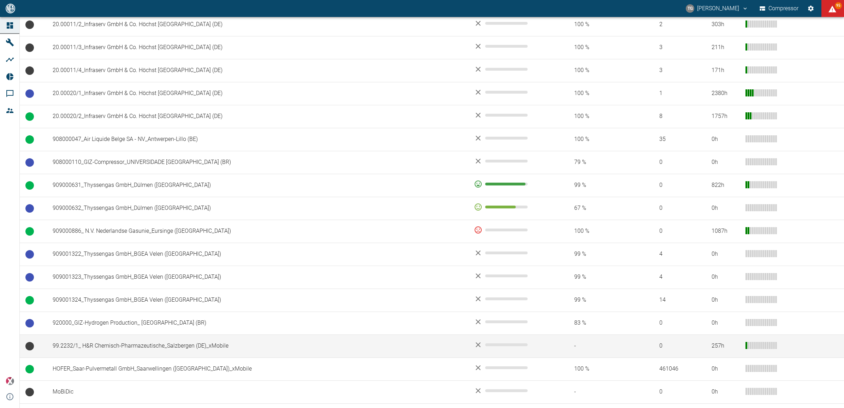
scroll to position [434, 0]
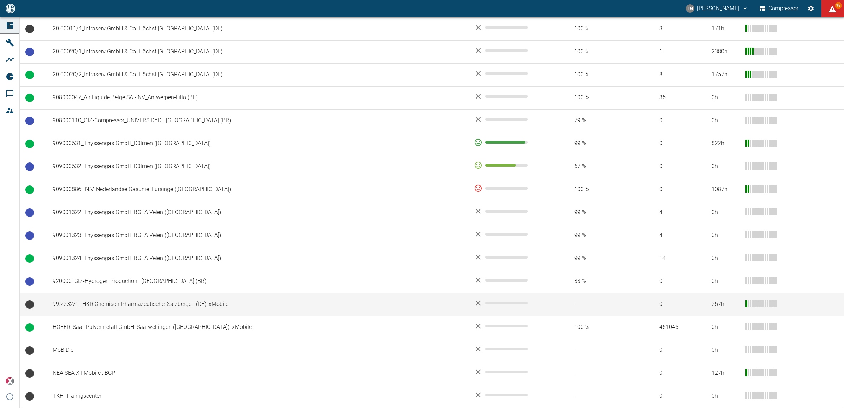
click at [140, 306] on td "99.2232/1_ H&R Chemisch-Pharmazeutische_Salzbergen (DE)_xMobile" at bounding box center [257, 304] width 421 height 23
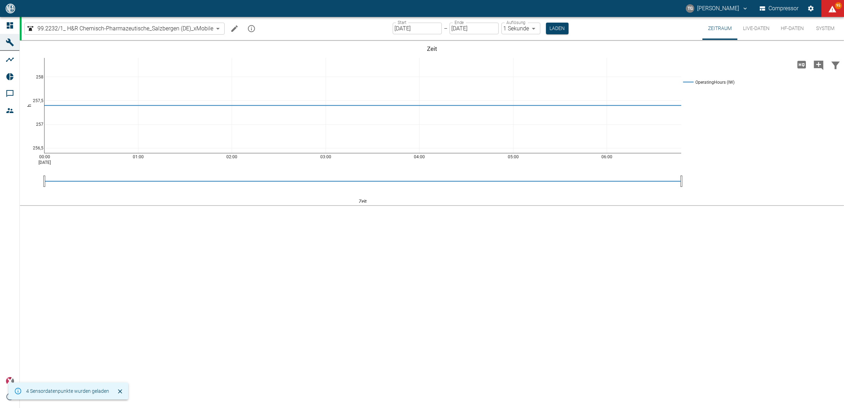
click at [757, 26] on button "Live-Daten" at bounding box center [756, 28] width 38 height 23
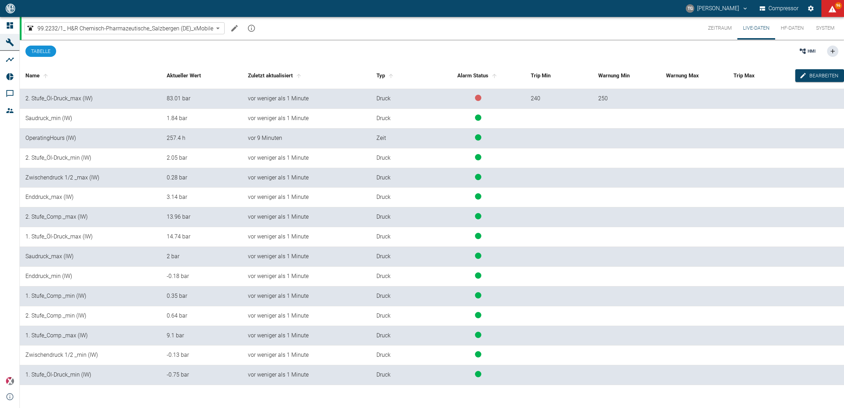
click at [715, 24] on button "Zeitraum" at bounding box center [719, 28] width 35 height 23
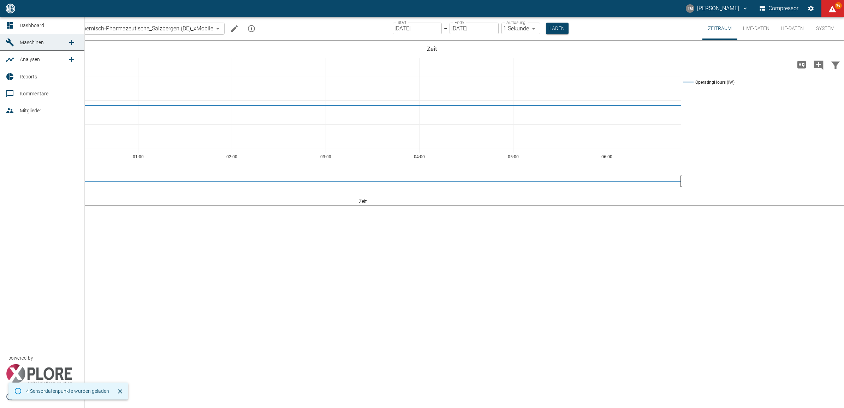
drag, startPoint x: 6, startPoint y: 19, endPoint x: 19, endPoint y: 39, distance: 24.4
click at [6, 19] on link "Dashboard" at bounding box center [42, 25] width 84 height 17
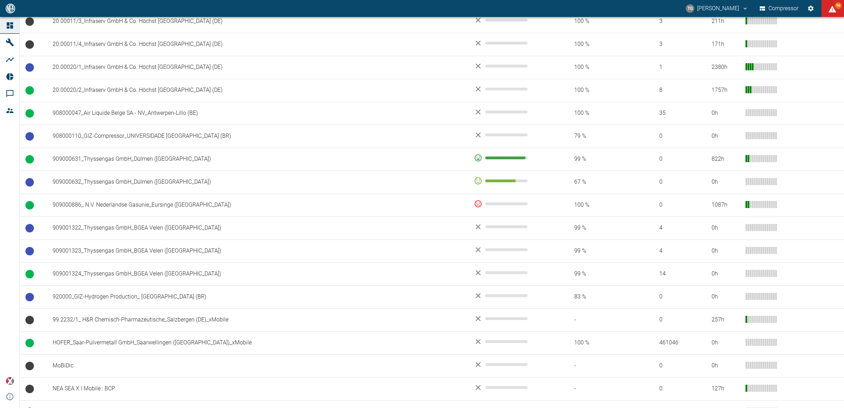
scroll to position [434, 0]
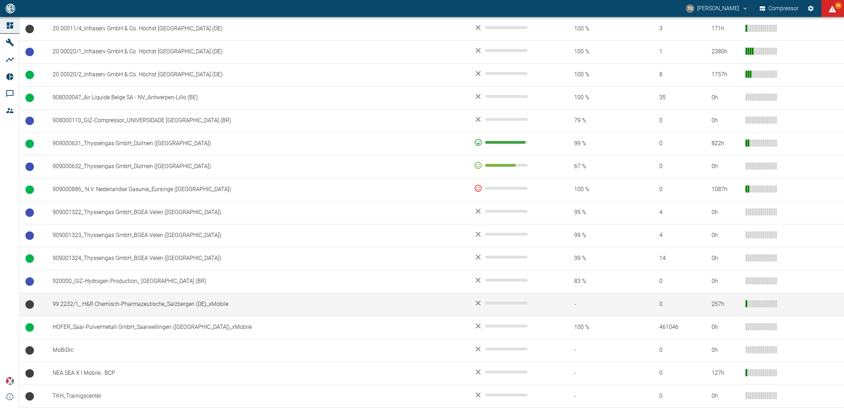
click at [101, 309] on td "99.2232/1_ H&R Chemisch-Pharmazeutische_Salzbergen (DE)_xMobile" at bounding box center [257, 304] width 421 height 23
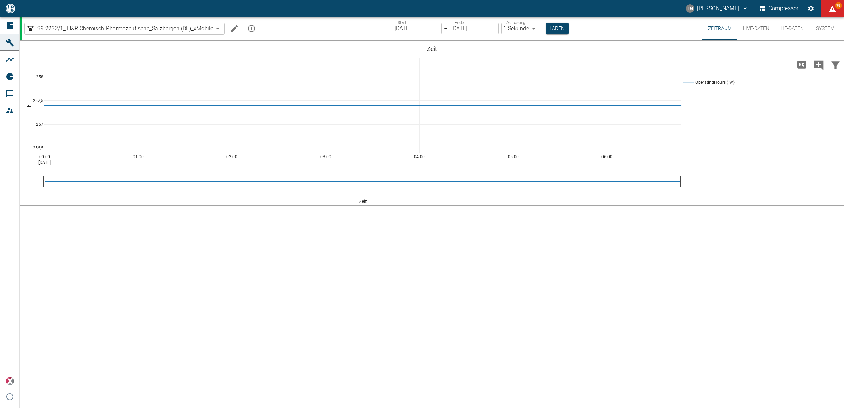
click at [753, 24] on button "Live-Daten" at bounding box center [756, 28] width 38 height 23
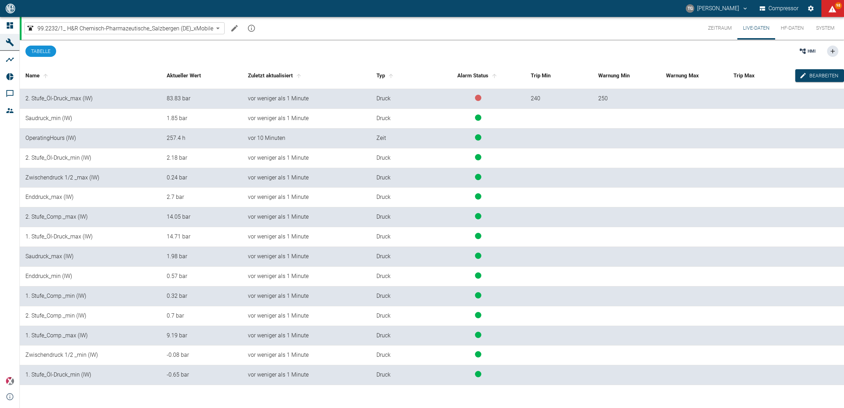
click at [726, 30] on button "Zeitraum" at bounding box center [719, 28] width 35 height 23
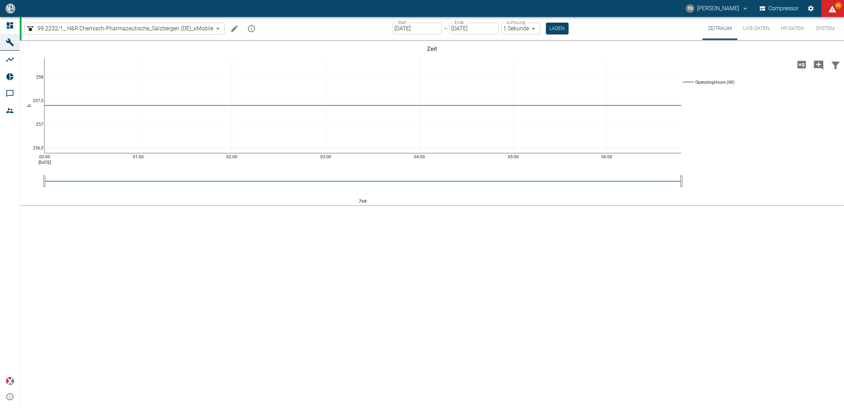
click at [748, 26] on button "Live-Daten" at bounding box center [756, 28] width 38 height 23
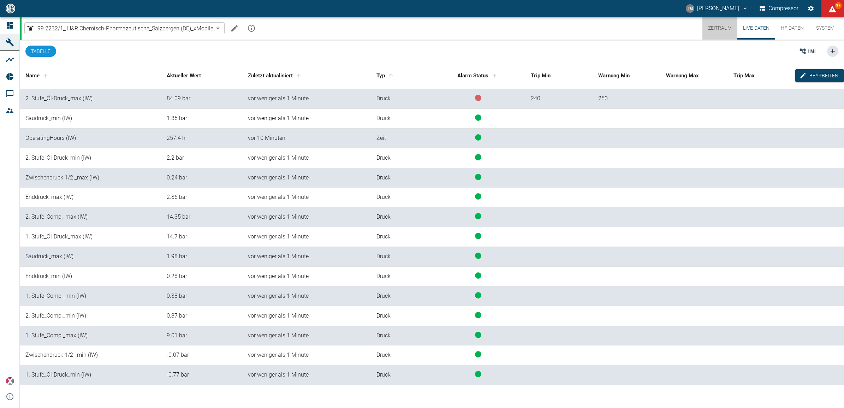
click at [721, 28] on button "Zeitraum" at bounding box center [719, 28] width 35 height 23
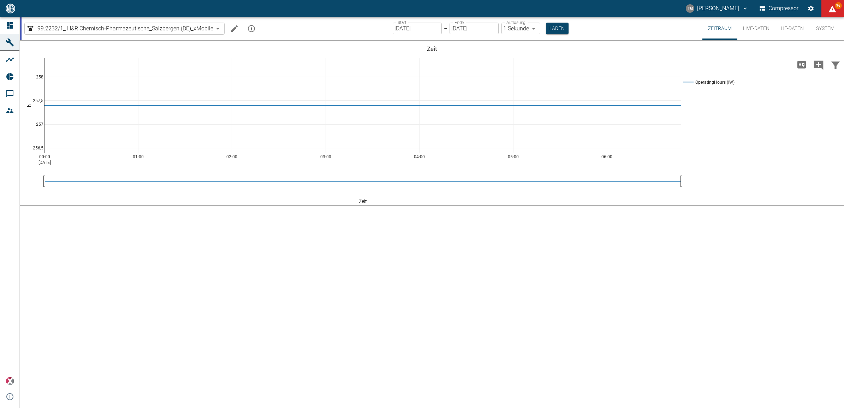
click at [702, 17] on button "Zeitraum" at bounding box center [719, 28] width 35 height 23
click at [315, 285] on div "00:00 Sep 3, 2025 01:00 02:00 03:00 04:00 05:00 06:00 256,5 257 257,5 258 Opera…" at bounding box center [432, 224] width 824 height 368
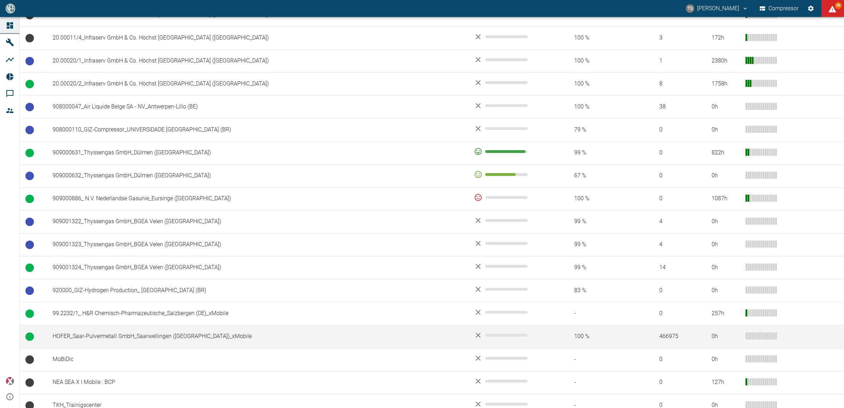
scroll to position [434, 0]
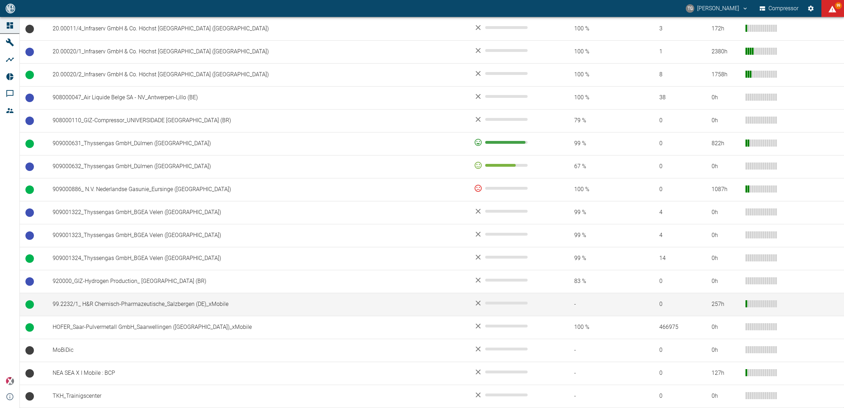
click at [78, 302] on td "99.2232/1_ H&R Chemisch-Pharmazeutische_Salzbergen (DE)_xMobile" at bounding box center [257, 304] width 421 height 23
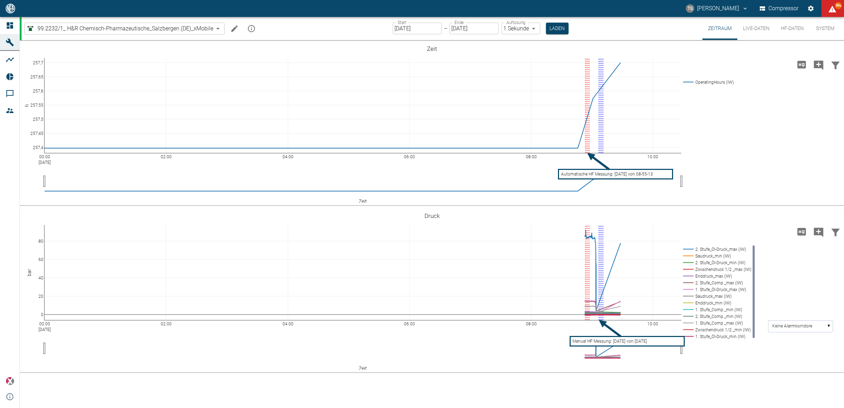
click button "Live-Daten"
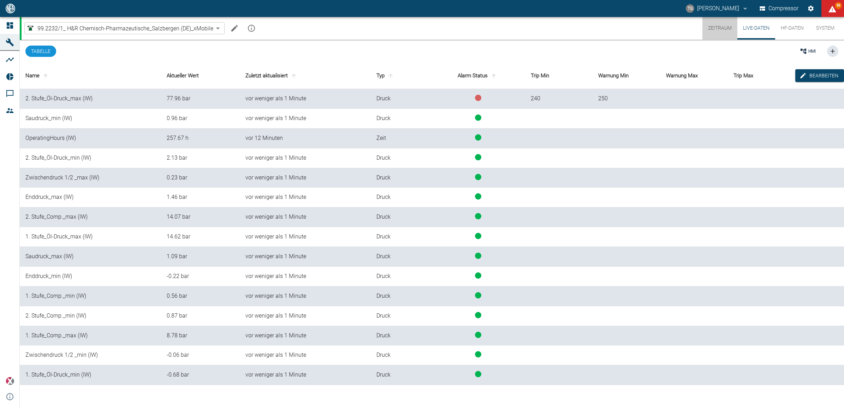
click button "Zeitraum"
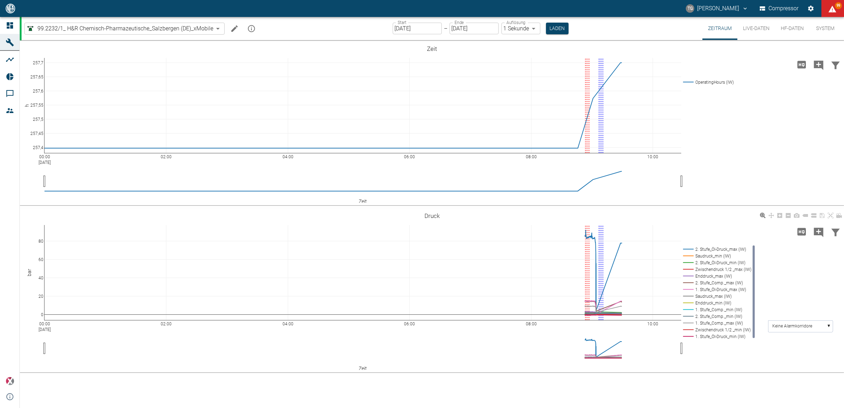
click button "Zeitraum"
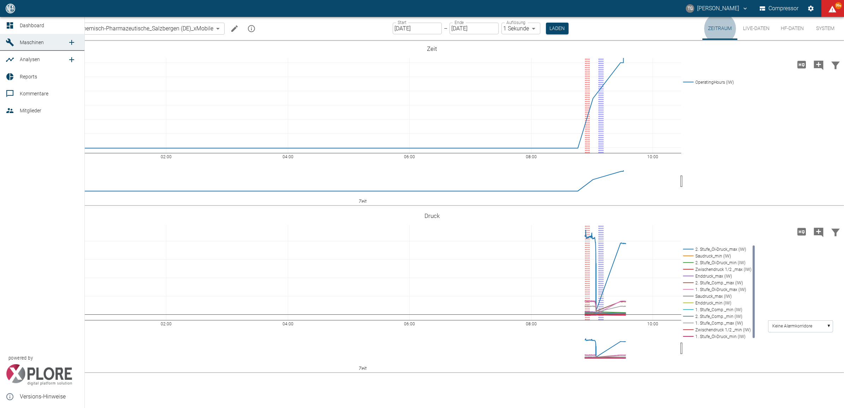
click icon
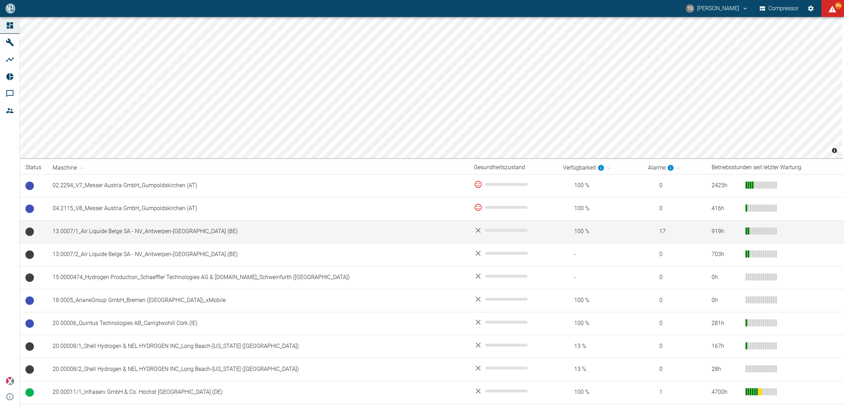
click td "13.0007/1_Air Liquide Belge SA - NV_Antwerpen-[GEOGRAPHIC_DATA] (BE)"
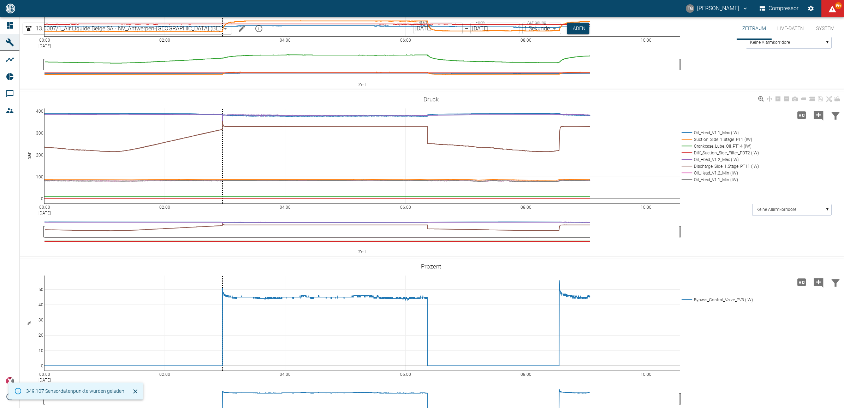
scroll to position [300, 0]
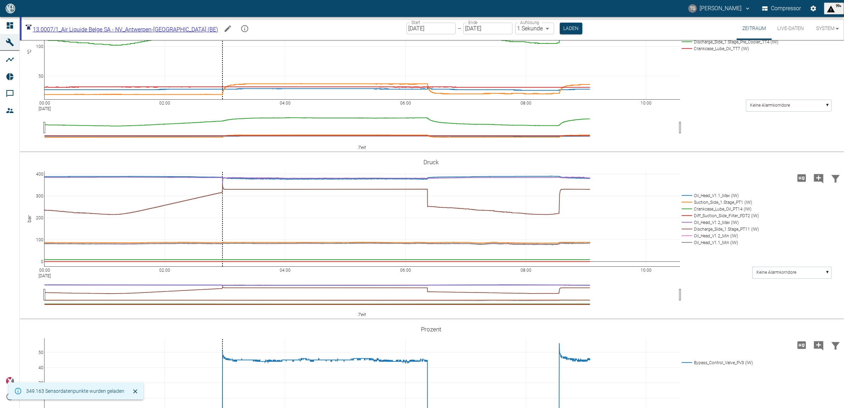
scroll to position [300, 0]
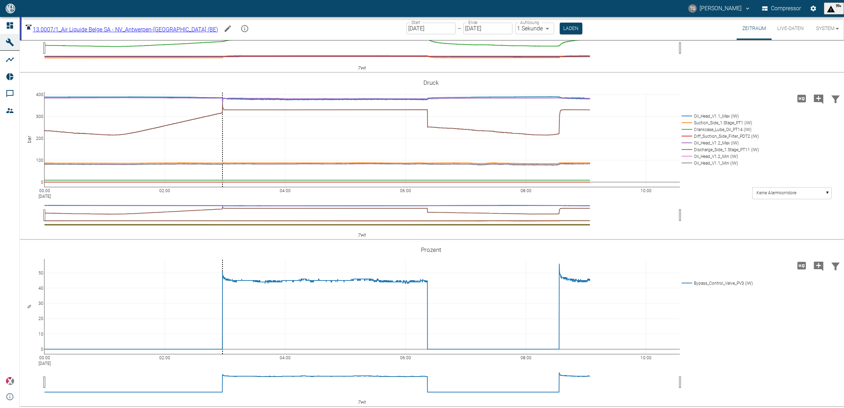
click at [790, 25] on button "Live-Daten" at bounding box center [791, 28] width 38 height 23
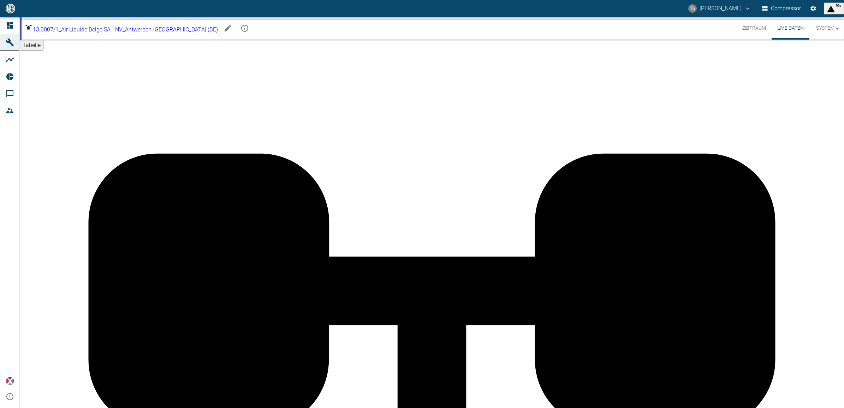
click at [755, 29] on button "Zeitraum" at bounding box center [754, 28] width 35 height 23
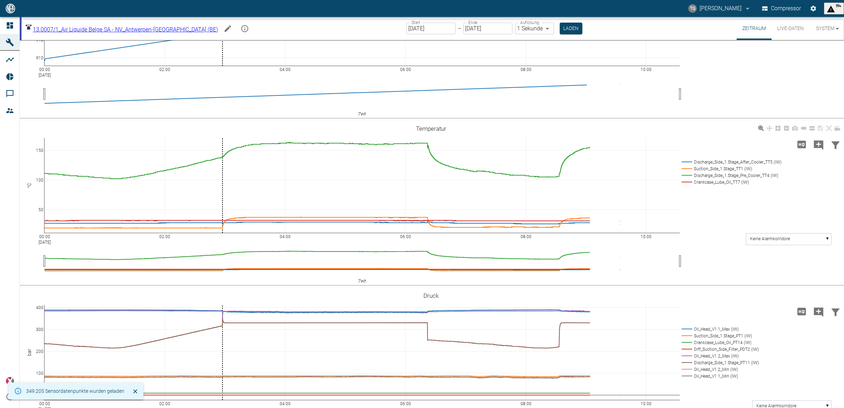
scroll to position [88, 0]
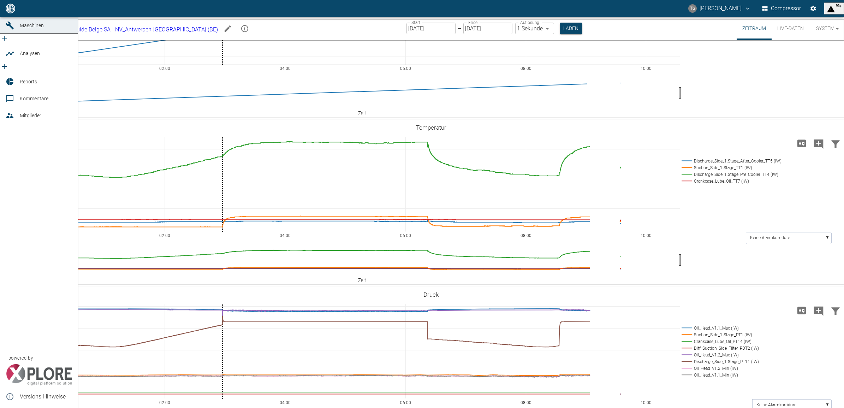
drag, startPoint x: 8, startPoint y: 25, endPoint x: 224, endPoint y: 139, distance: 244.1
click at [8, 12] on icon at bounding box center [10, 8] width 6 height 6
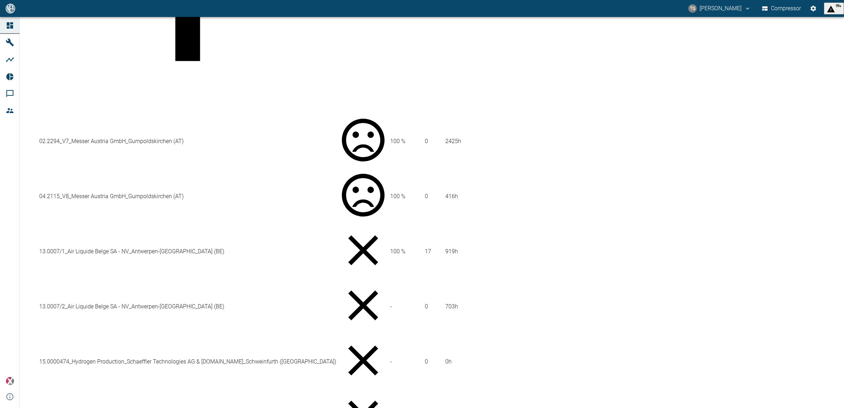
scroll to position [309, 0]
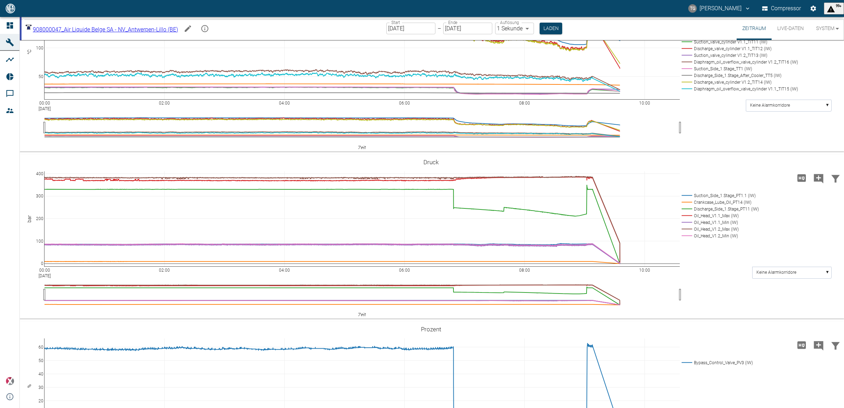
scroll to position [608, 0]
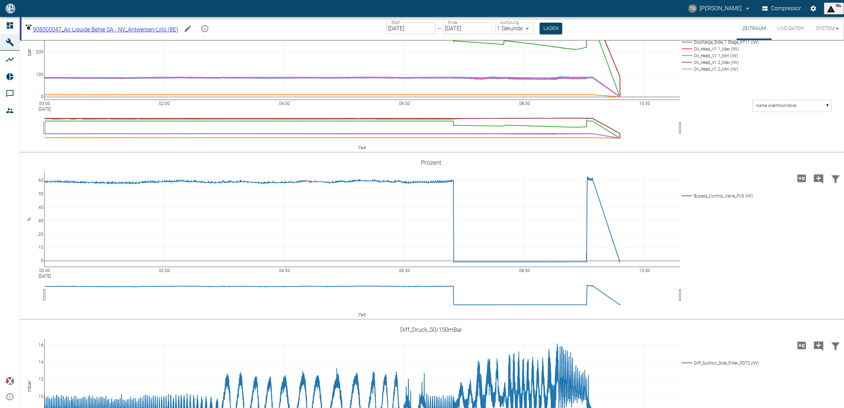
click at [785, 28] on button "Live-Daten" at bounding box center [791, 28] width 38 height 23
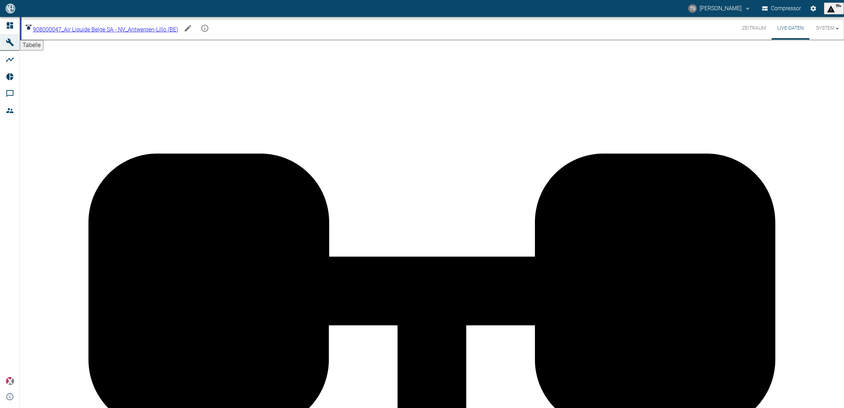
click at [23, 17] on div "TG Thomas Gregoir Compressor 99+" at bounding box center [422, 8] width 844 height 17
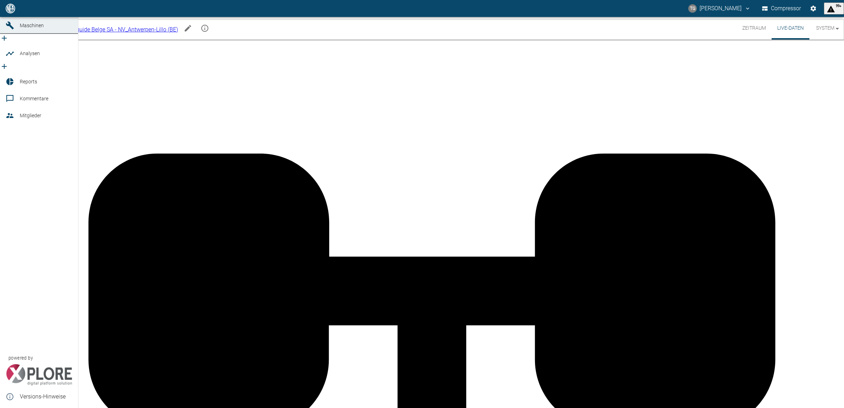
drag, startPoint x: 14, startPoint y: 24, endPoint x: 71, endPoint y: 87, distance: 84.0
click at [14, 13] on div at bounding box center [11, 8] width 11 height 8
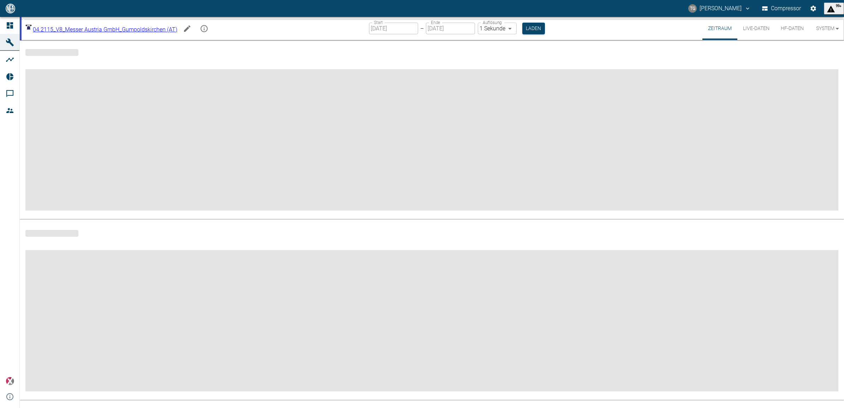
click at [6, 21] on icon at bounding box center [10, 25] width 8 height 8
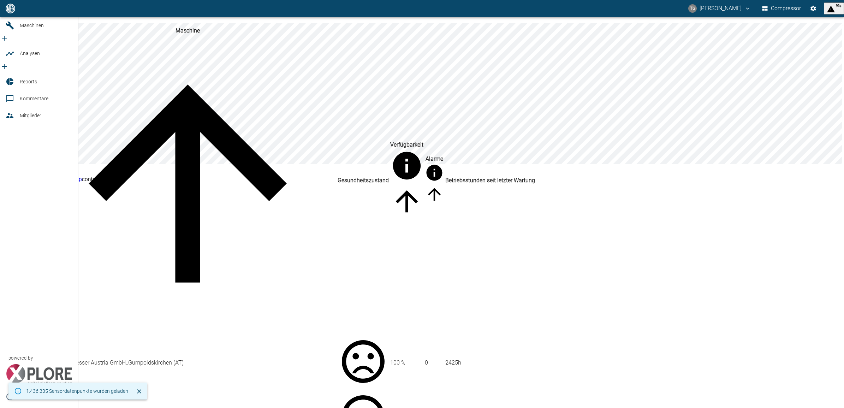
click at [17, 17] on link "Dashboard" at bounding box center [39, 8] width 78 height 17
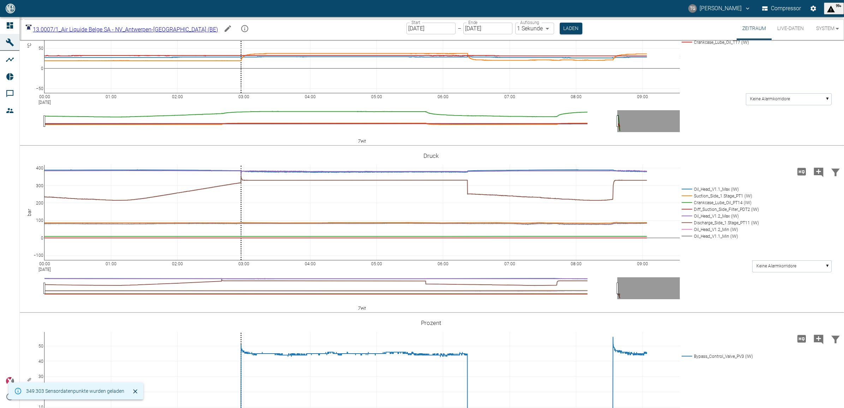
scroll to position [300, 0]
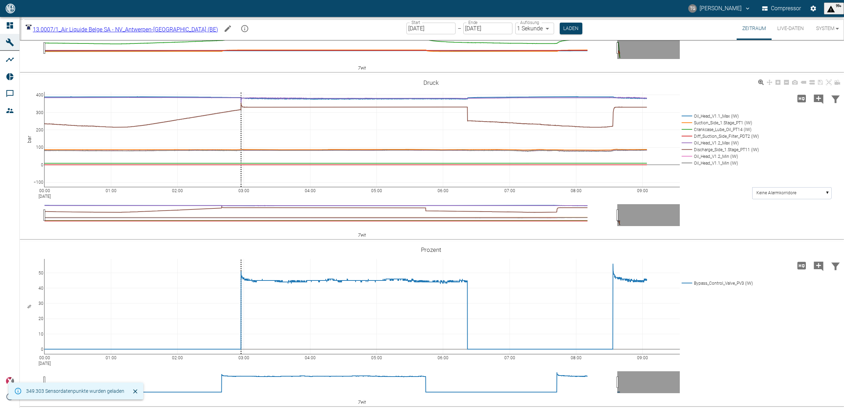
click at [786, 28] on button "Live-Daten" at bounding box center [791, 28] width 38 height 23
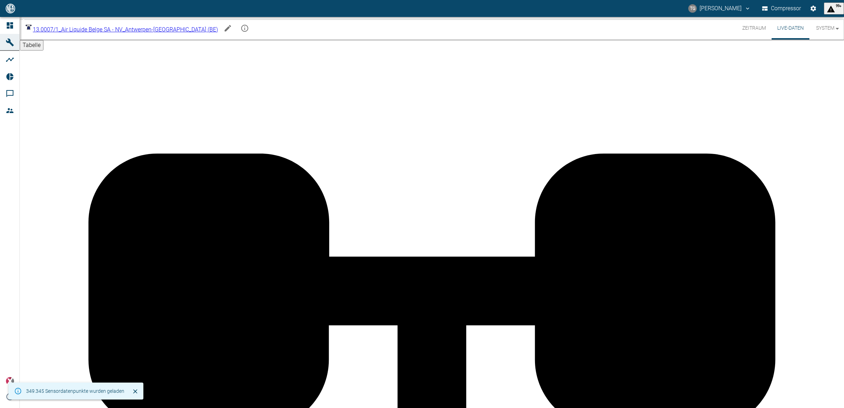
click at [748, 27] on button "Zeitraum" at bounding box center [754, 28] width 35 height 23
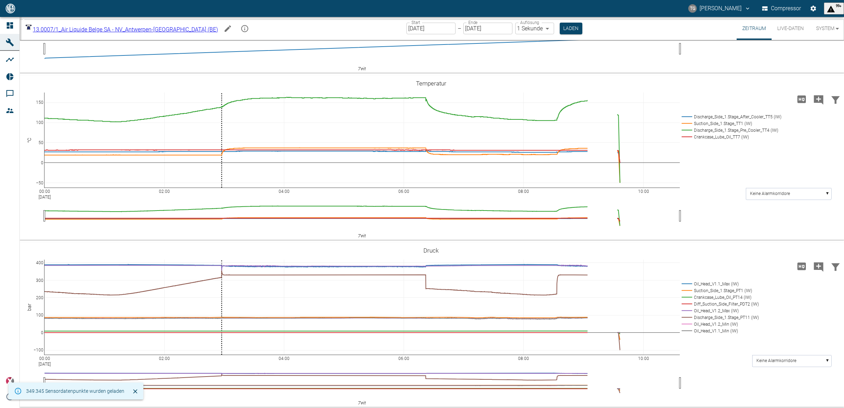
scroll to position [221, 0]
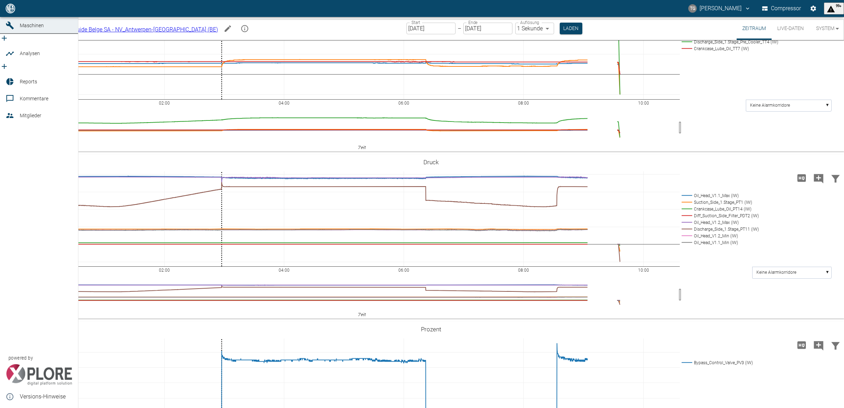
drag, startPoint x: 26, startPoint y: 57, endPoint x: 39, endPoint y: 70, distance: 18.5
click at [26, 56] on span "Analysen" at bounding box center [30, 53] width 20 height 6
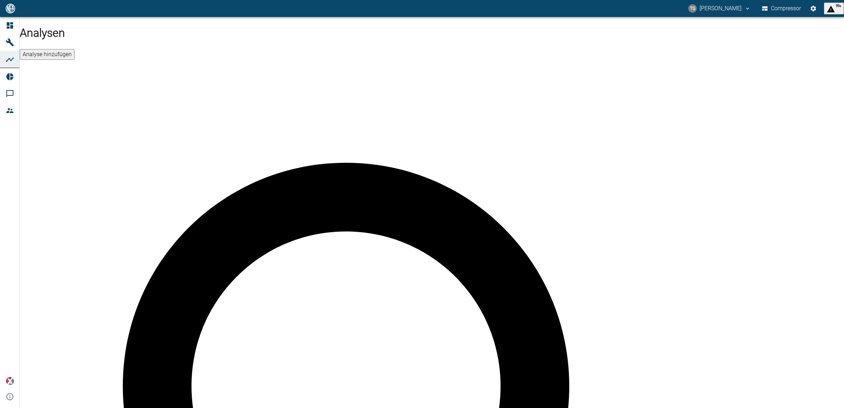
click at [75, 49] on button "Analyse hinzufügen" at bounding box center [47, 54] width 55 height 11
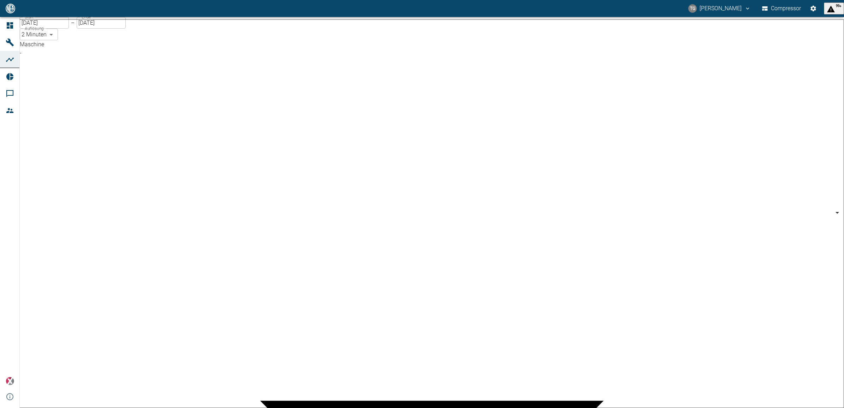
click at [84, 62] on body "TG Thomas Gregoir Compressor 99+ Dashboard Maschinen Analysen Reports Kommentar…" at bounding box center [422, 204] width 844 height 408
type input "7660faed-fd66-4731-a2e8-44c12e65351a"
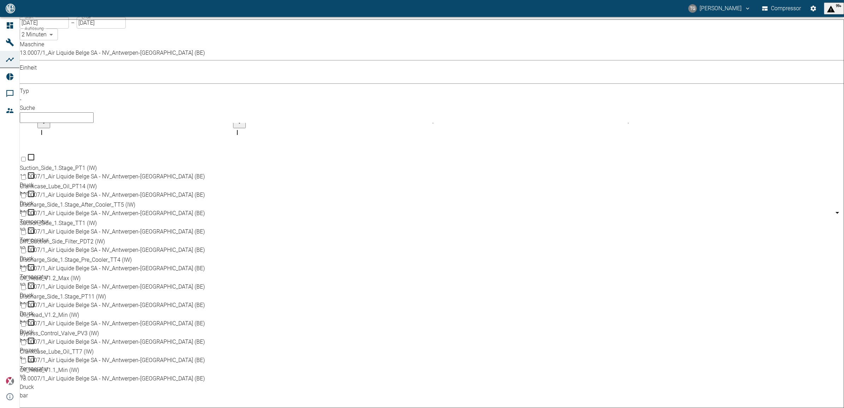
scroll to position [40, 0]
click at [26, 267] on input "Select row" at bounding box center [23, 269] width 5 height 5
checkbox input "false"
checkbox input "true"
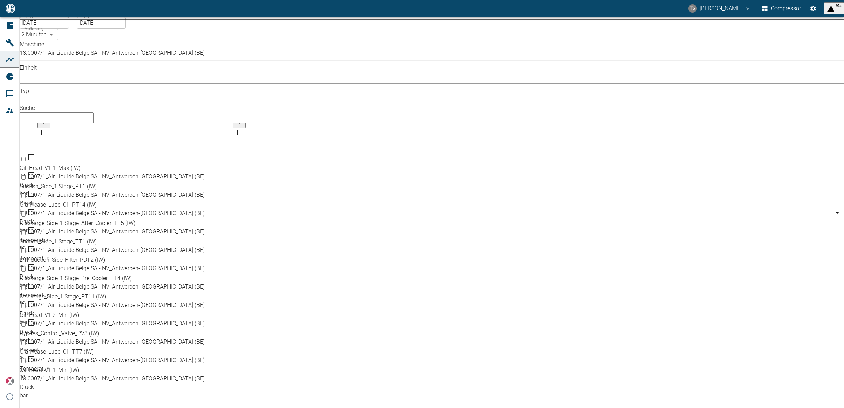
scroll to position [75, 0]
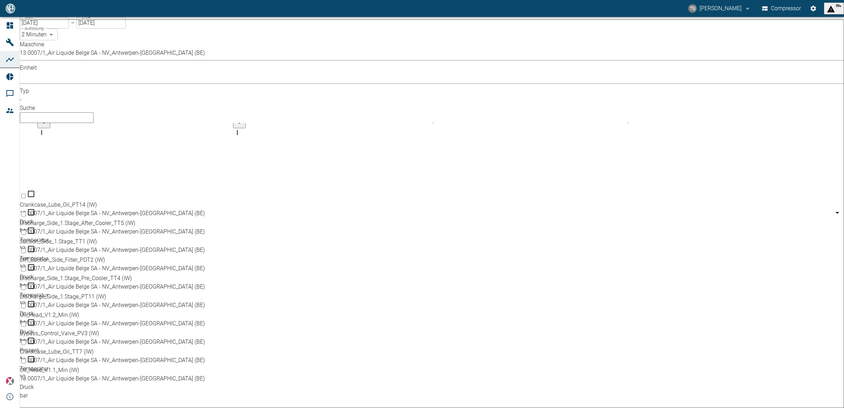
click at [26, 304] on input "Select row" at bounding box center [23, 306] width 5 height 5
checkbox input "true"
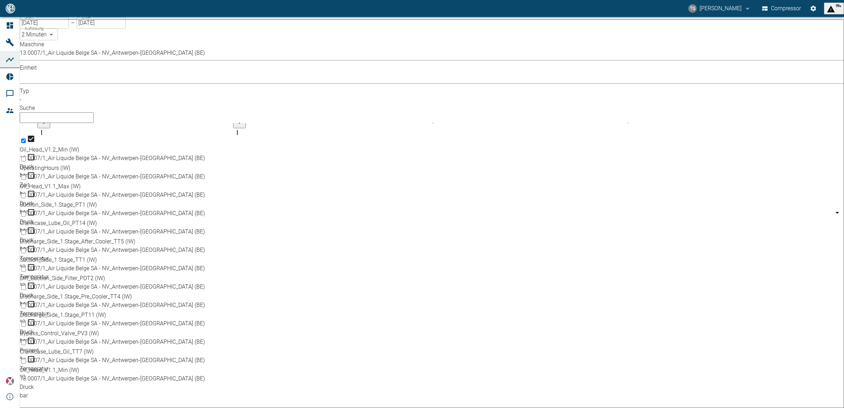
click at [26, 359] on input "Select row" at bounding box center [23, 361] width 5 height 5
checkbox input "true"
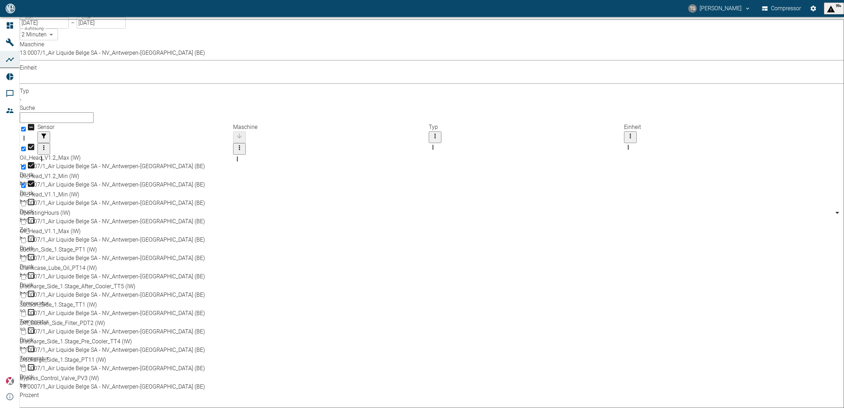
click at [26, 220] on input "Select row" at bounding box center [23, 222] width 5 height 5
checkbox input "true"
drag, startPoint x: 41, startPoint y: 232, endPoint x: 48, endPoint y: 233, distance: 6.7
click at [26, 275] on input "Select row" at bounding box center [23, 277] width 5 height 5
checkbox input "true"
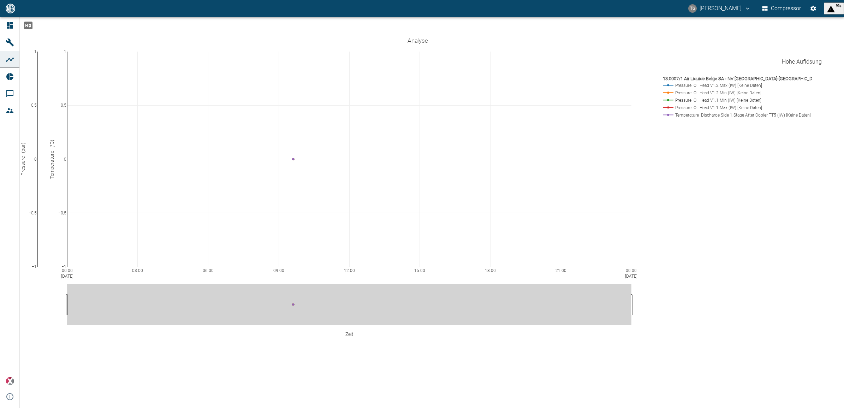
click at [34, 31] on icon "Hohe Auflösung" at bounding box center [28, 25] width 11 height 11
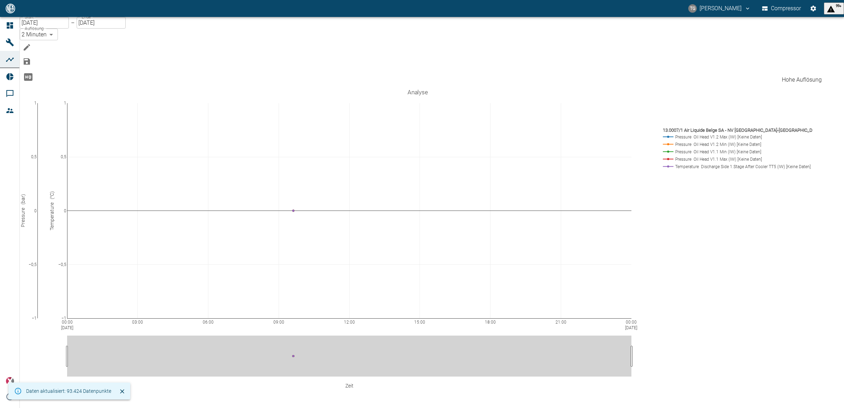
click at [44, 29] on label "Auflösung" at bounding box center [34, 28] width 19 height 6
click at [141, 34] on body "TG Thomas Gregoir Compressor 99+ Dashboard Maschinen Analysen Reports Kommentar…" at bounding box center [422, 204] width 844 height 408
type input "1sec"
click at [32, 73] on icon "Hohe Auflösung" at bounding box center [28, 76] width 8 height 7
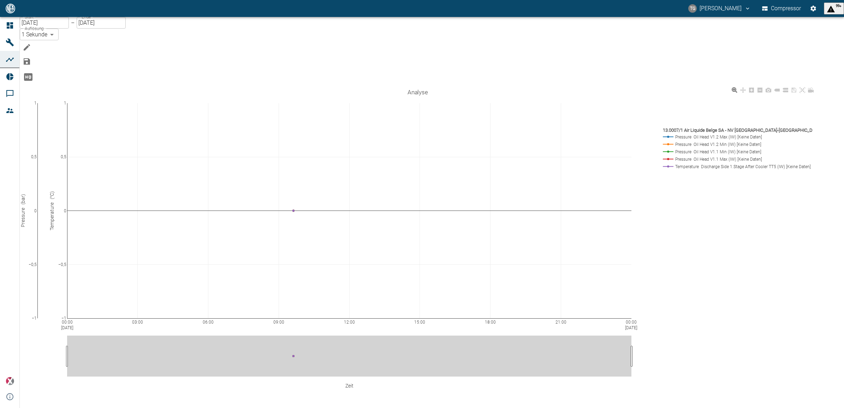
click at [695, 247] on div "00:00 Sep 3, 2025 03:00 06:00 09:00 12:00 15:00 18:00 21:00 00:00 Sep 4, 2025 −…" at bounding box center [418, 248] width 796 height 326
click at [32, 73] on icon "Hohe Auflösung" at bounding box center [28, 76] width 8 height 7
click at [720, 237] on div "00:00 Sep 3, 2025 03:00 06:00 09:00 12:00 15:00 18:00 21:00 00:00 Sep 4, 2025 −…" at bounding box center [418, 248] width 796 height 326
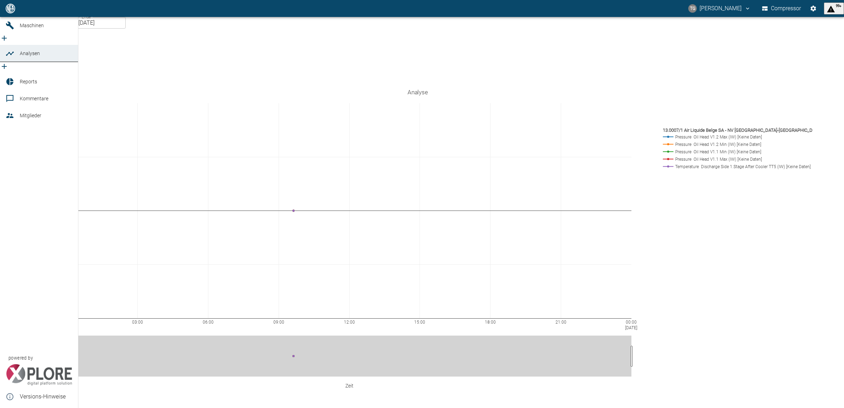
click at [10, 13] on icon at bounding box center [10, 8] width 8 height 8
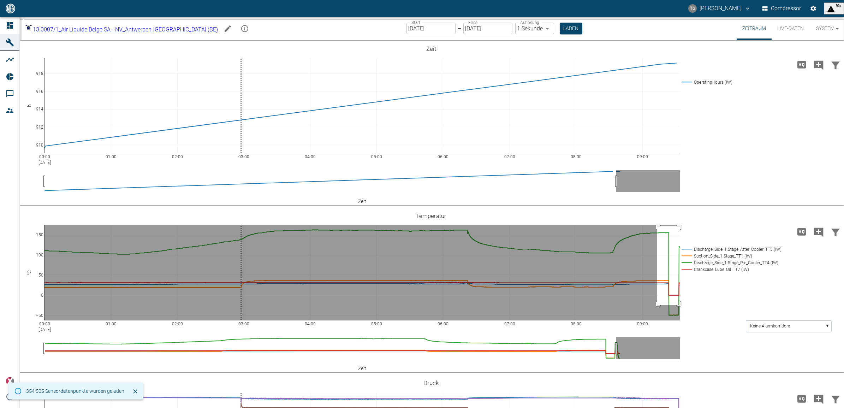
drag, startPoint x: 657, startPoint y: 226, endPoint x: 683, endPoint y: 305, distance: 82.8
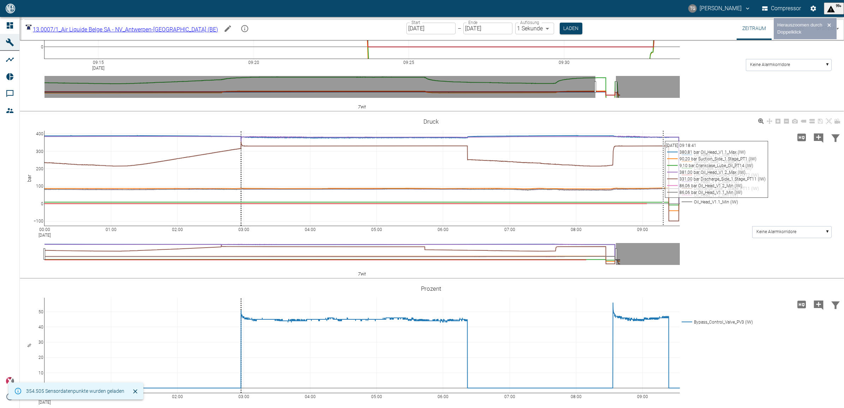
scroll to position [265, 0]
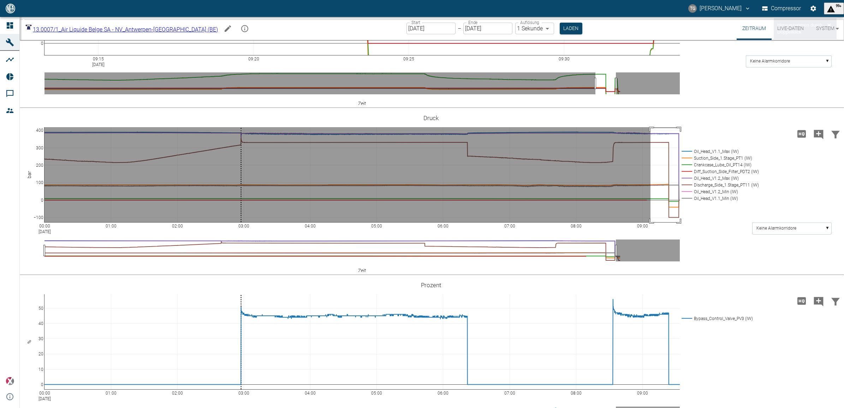
drag, startPoint x: 650, startPoint y: 128, endPoint x: 691, endPoint y: 226, distance: 106.1
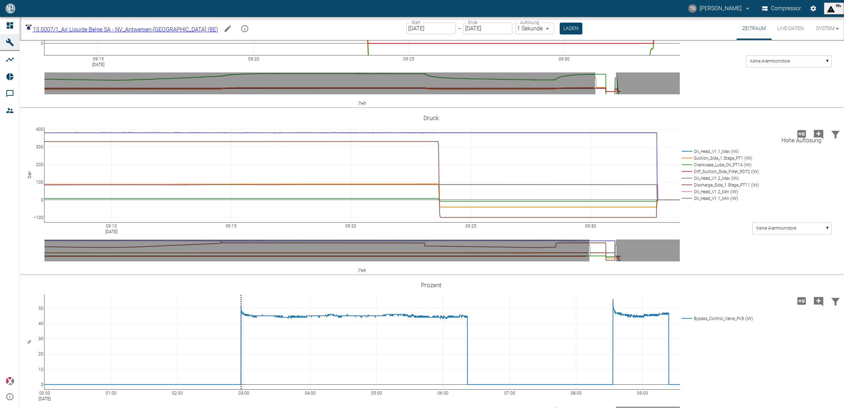
click at [799, 133] on icon "Hohe Auflösung" at bounding box center [801, 133] width 11 height 11
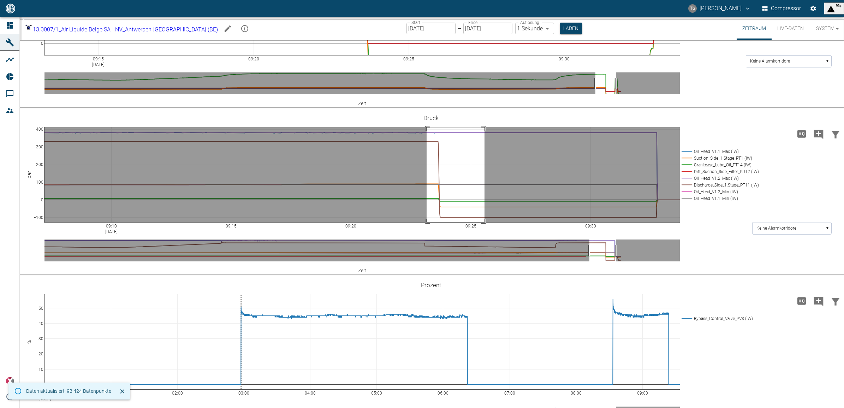
drag, startPoint x: 427, startPoint y: 127, endPoint x: 485, endPoint y: 245, distance: 131.1
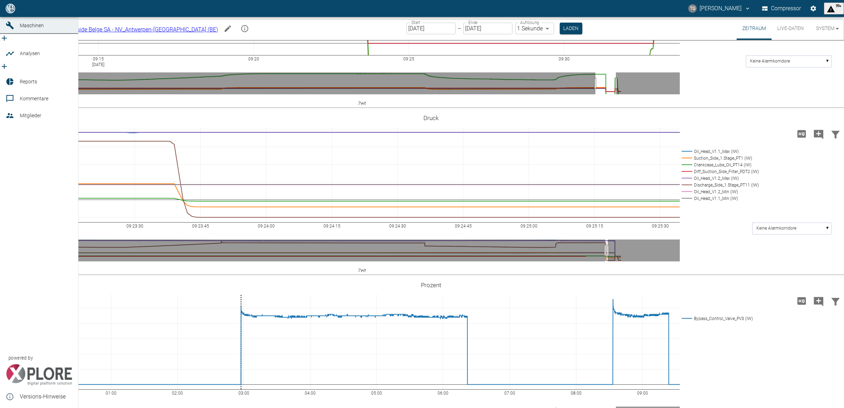
click at [13, 13] on icon at bounding box center [10, 8] width 8 height 8
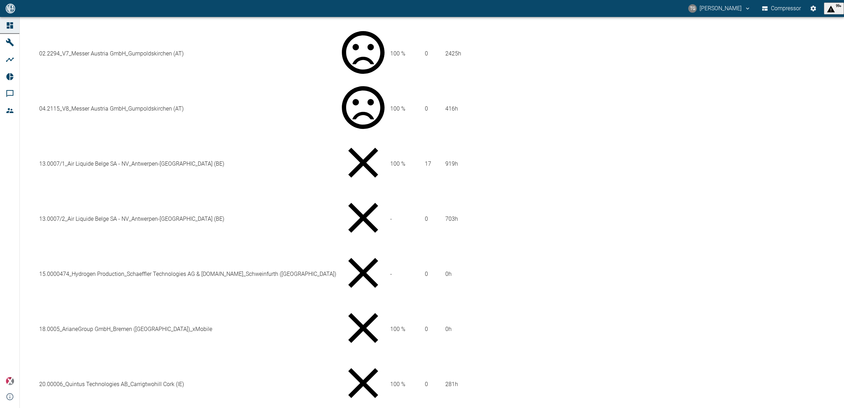
scroll to position [353, 0]
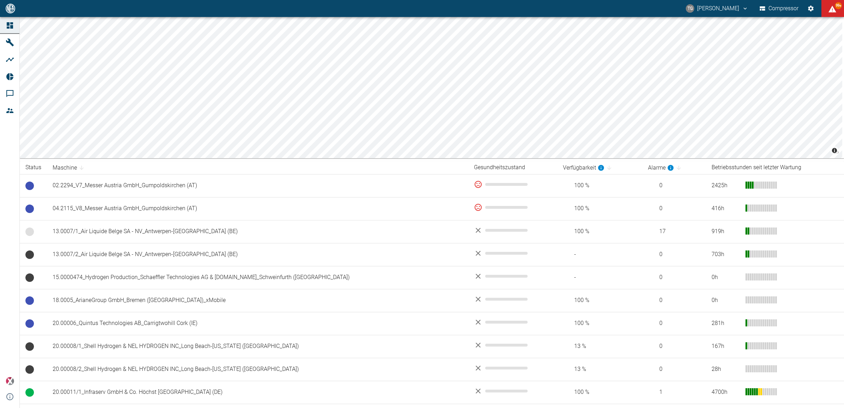
scroll to position [353, 0]
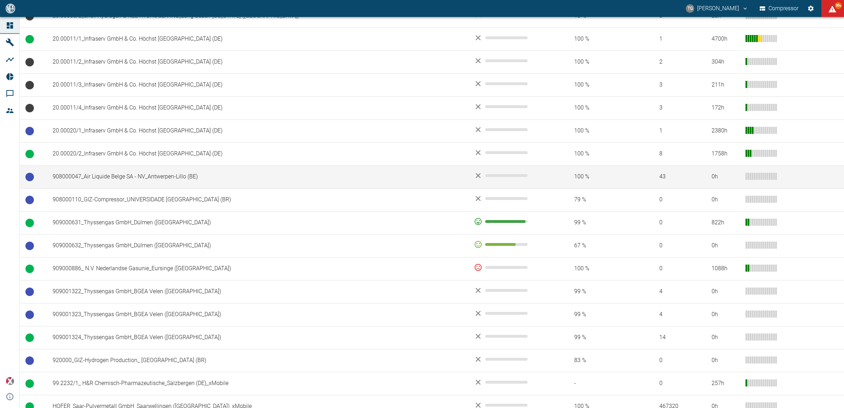
click at [119, 179] on td "908000047_Air Liquide Belge SA - NV_Antwerpen-Lillo (BE)" at bounding box center [257, 176] width 421 height 23
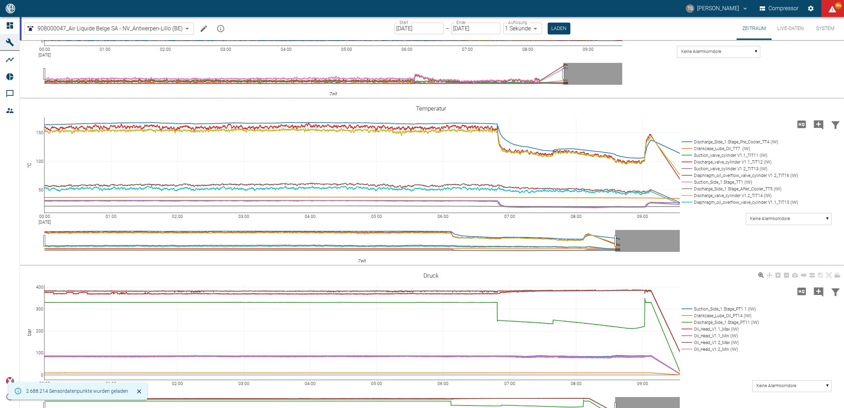
scroll to position [530, 0]
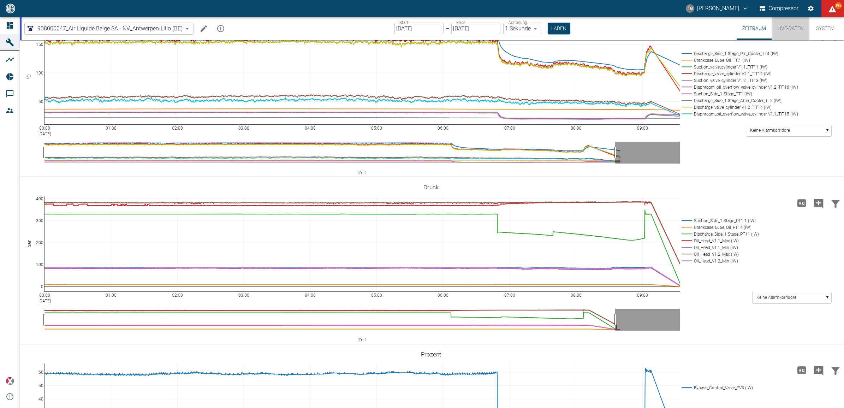
click at [789, 26] on button "Live-Daten" at bounding box center [791, 28] width 38 height 23
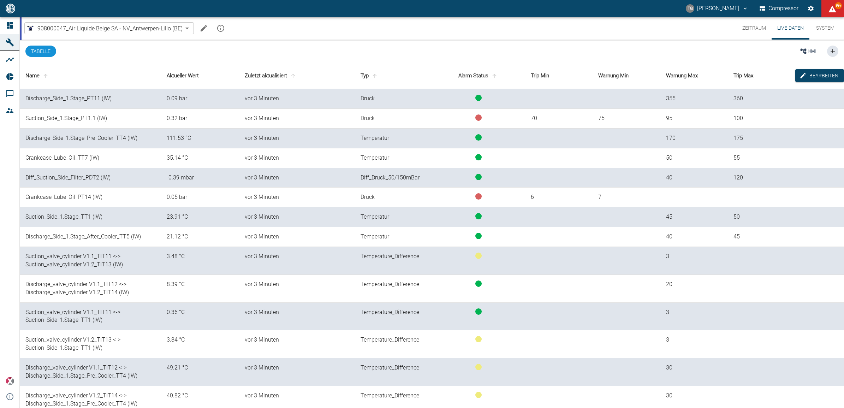
click at [749, 30] on button "Zeitraum" at bounding box center [754, 28] width 35 height 23
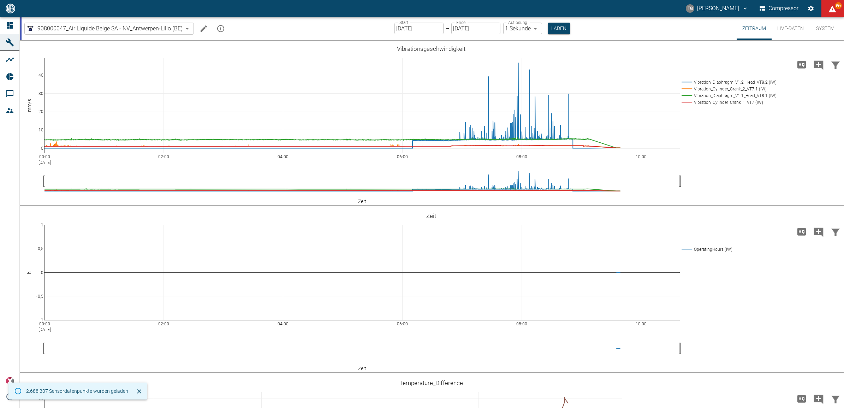
click at [198, 26] on button "Machine bearbeiten" at bounding box center [204, 29] width 14 height 14
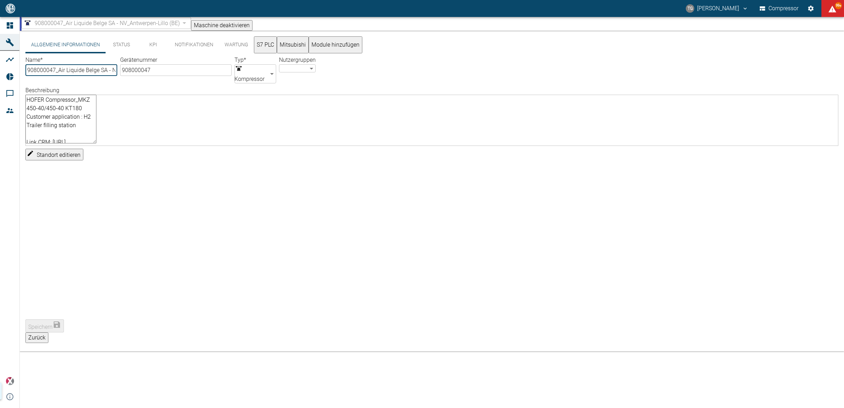
type input "908000047_Air Liquide Belge SA - NV_Antwerpen-Lillo (BE)"
type input "908000047"
type input "Compressor"
type textarea "HOFER Compressor_MKZ 450-40/450-40 KT180 Customer application : H2 Trailer fill…"
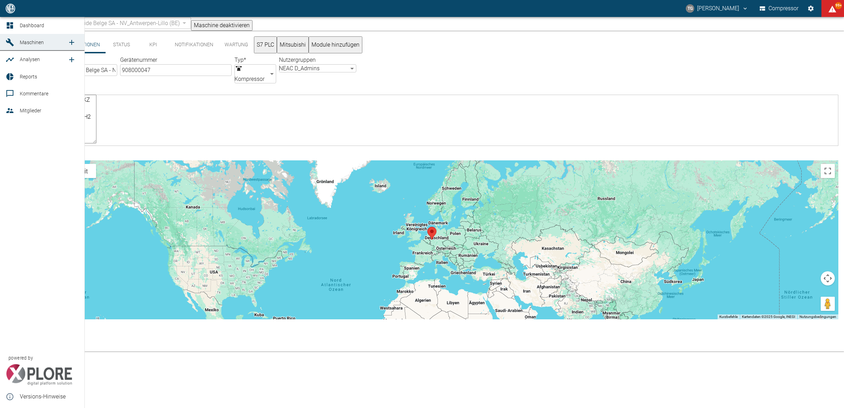
drag, startPoint x: 11, startPoint y: 24, endPoint x: 16, endPoint y: 29, distance: 6.7
click at [11, 24] on icon at bounding box center [10, 25] width 6 height 6
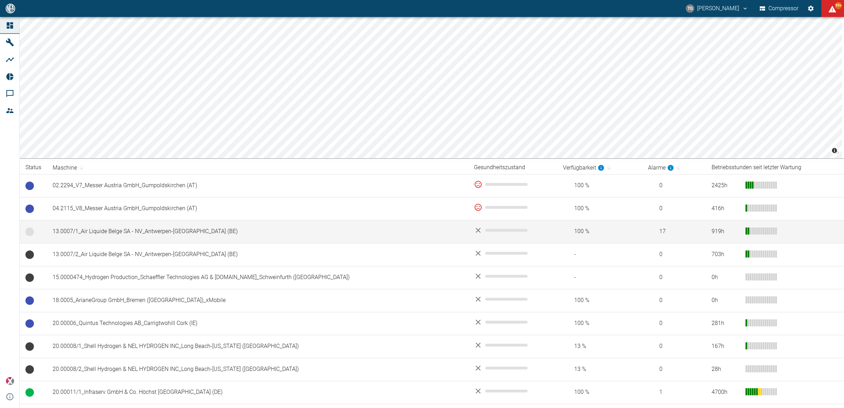
click at [96, 230] on td "13.0007/1_Air Liquide Belge SA - NV_Antwerpen-[GEOGRAPHIC_DATA] (BE)" at bounding box center [257, 231] width 421 height 23
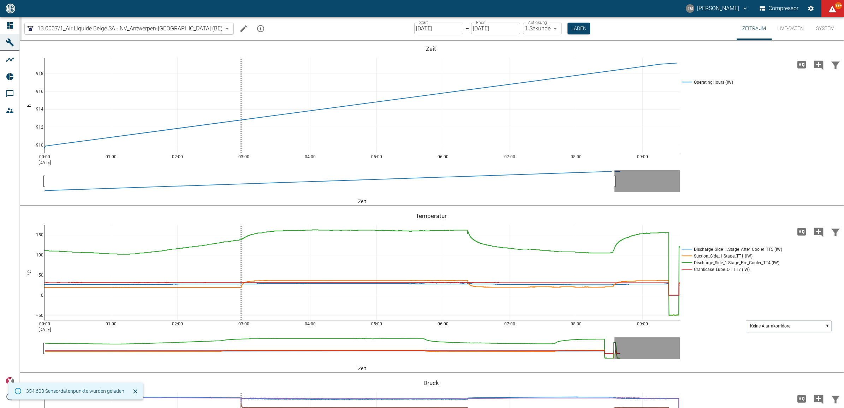
click at [256, 27] on icon "mission info" at bounding box center [260, 28] width 8 height 8
click at [239, 29] on icon "Machine bearbeiten" at bounding box center [243, 28] width 8 height 8
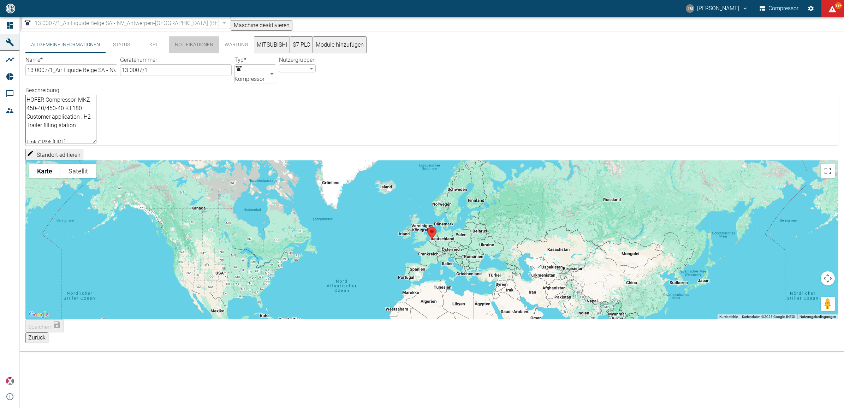
click at [194, 52] on button "Notifikationen" at bounding box center [194, 44] width 50 height 17
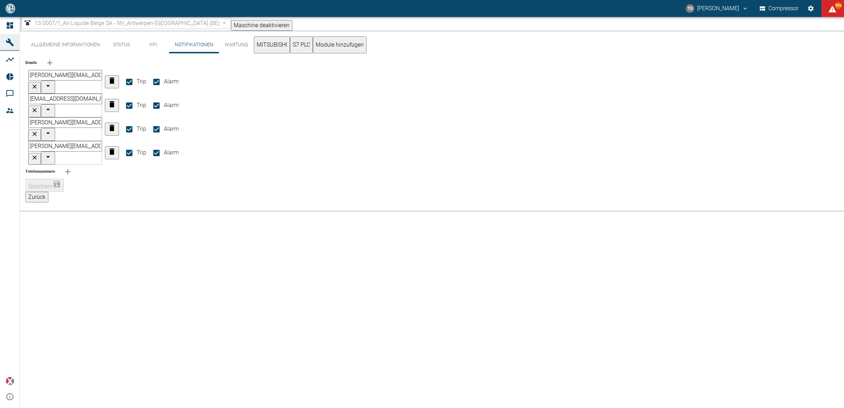
click at [80, 46] on button "Allgemeine Informationen" at bounding box center [65, 44] width 80 height 17
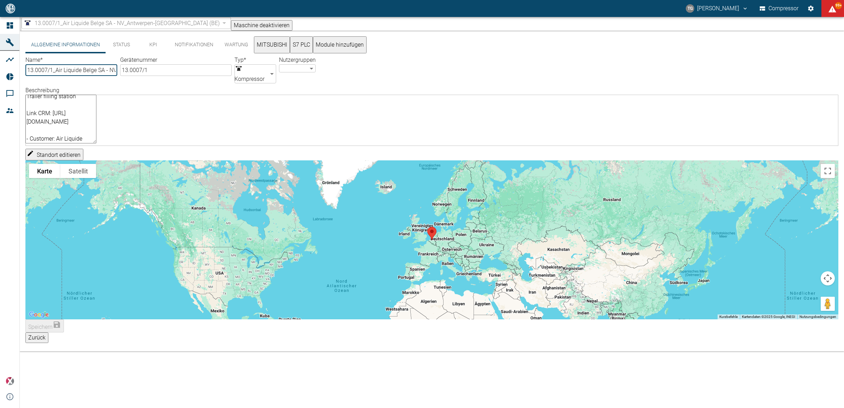
scroll to position [44, 0]
drag, startPoint x: 396, startPoint y: 118, endPoint x: 317, endPoint y: 121, distance: 78.8
click at [96, 121] on textarea "HOFER Compressor_MKZ 450-40/450-40 KT180 Customer application : H2 Trailer fill…" at bounding box center [60, 119] width 71 height 49
drag, startPoint x: 221, startPoint y: 118, endPoint x: 148, endPoint y: 118, distance: 73.1
click at [96, 118] on textarea "HOFER Compressor_MKZ 450-40/450-40 KT180 Customer application : H2 Trailer fill…" at bounding box center [60, 119] width 71 height 49
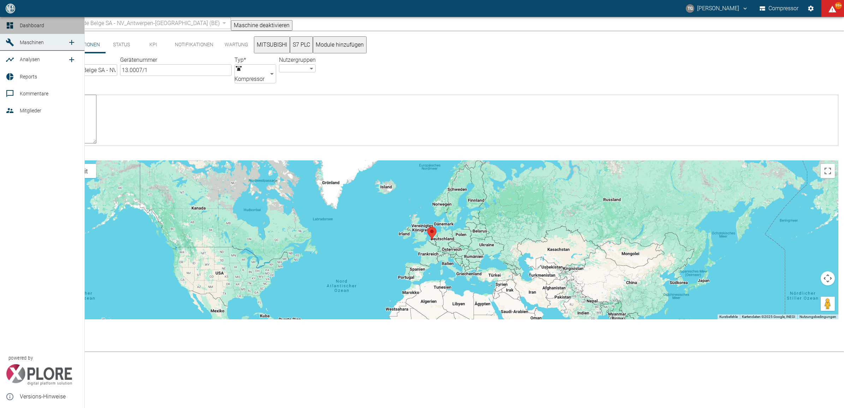
click at [10, 21] on icon at bounding box center [10, 25] width 8 height 8
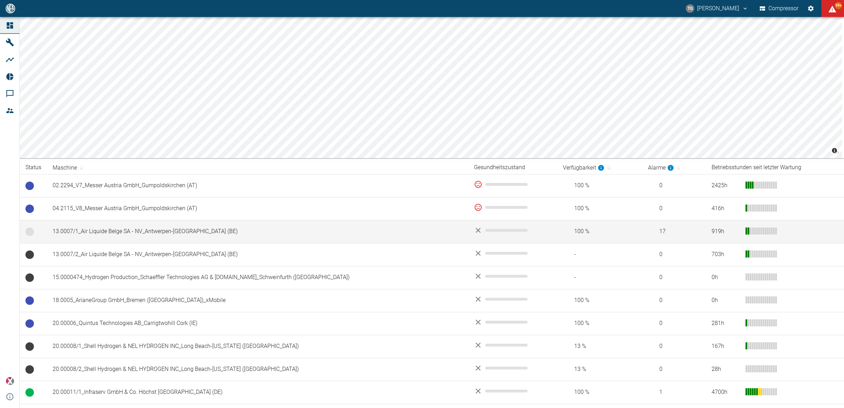
click at [76, 235] on td "13.0007/1_Air Liquide Belge SA - NV_Antwerpen-[GEOGRAPHIC_DATA] (BE)" at bounding box center [257, 231] width 421 height 23
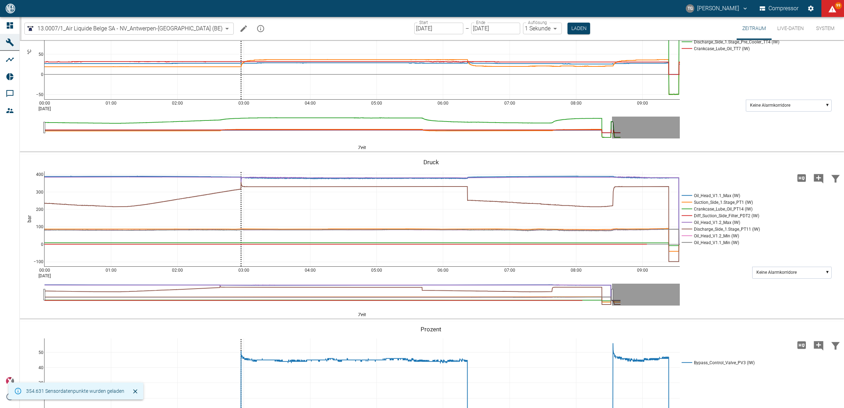
scroll to position [300, 0]
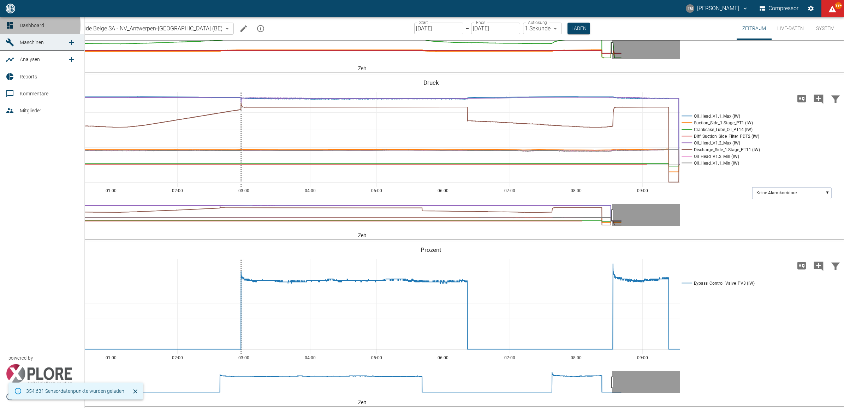
drag, startPoint x: 6, startPoint y: 25, endPoint x: 75, endPoint y: 117, distance: 114.3
click at [6, 25] on icon at bounding box center [10, 25] width 8 height 8
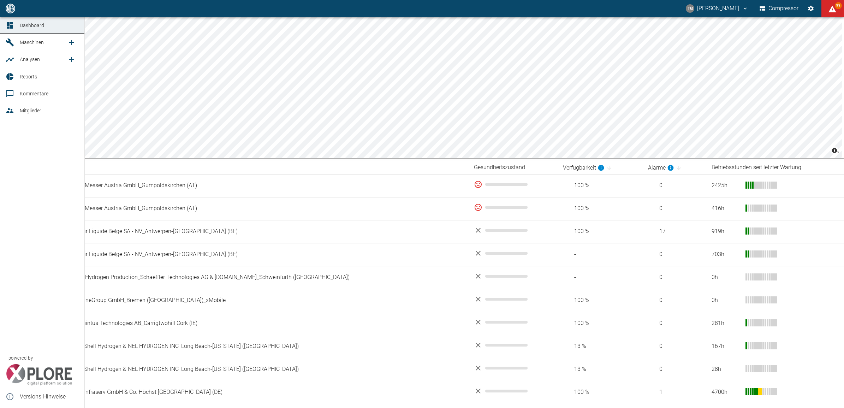
click at [6, 26] on icon at bounding box center [10, 25] width 8 height 8
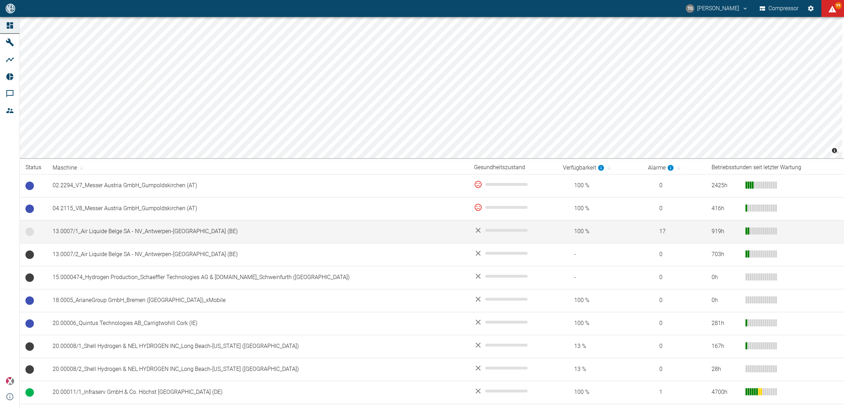
click at [83, 227] on td "13.0007/1_Air Liquide Belge SA - NV_Antwerpen-[GEOGRAPHIC_DATA] (BE)" at bounding box center [257, 231] width 421 height 23
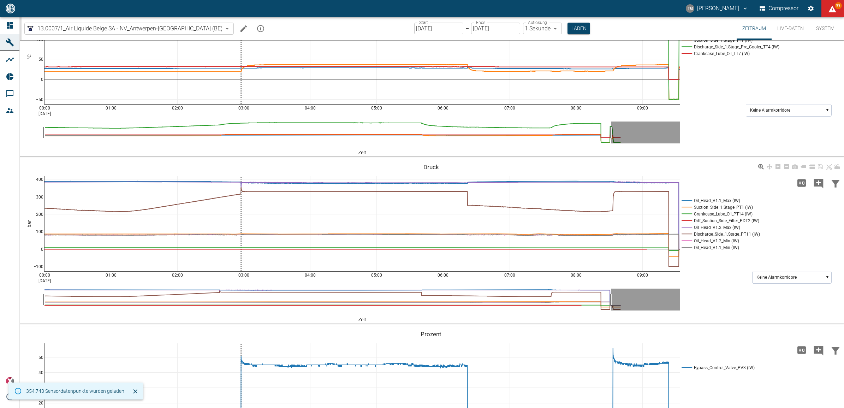
scroll to position [221, 0]
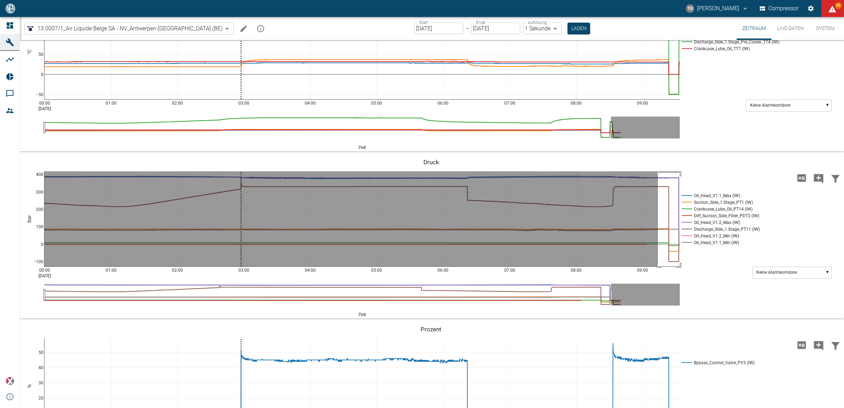
drag, startPoint x: 658, startPoint y: 172, endPoint x: 686, endPoint y: 274, distance: 105.2
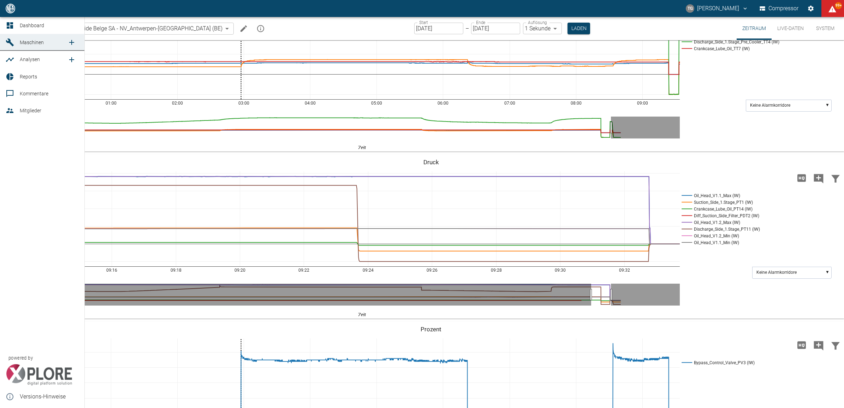
click at [17, 22] on link "Dashboard" at bounding box center [42, 25] width 84 height 17
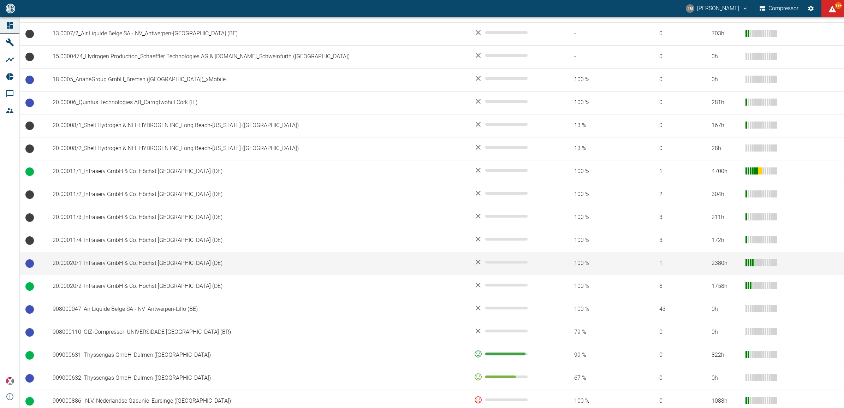
scroll to position [265, 0]
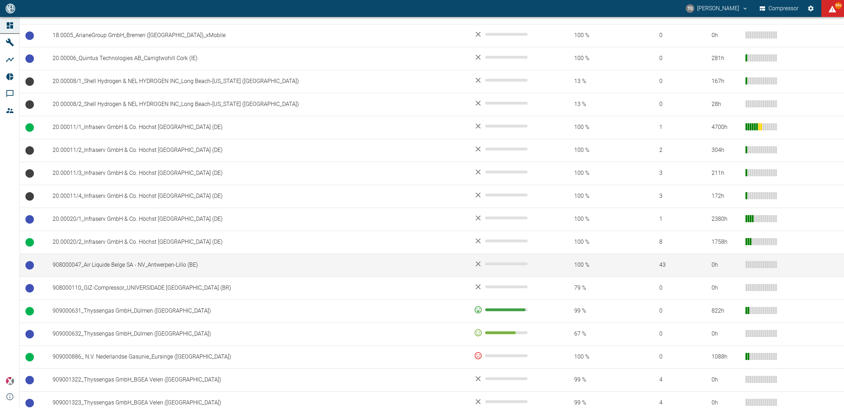
click at [147, 269] on td "908000047_Air Liquide Belge SA - NV_Antwerpen-Lillo (BE)" at bounding box center [257, 265] width 421 height 23
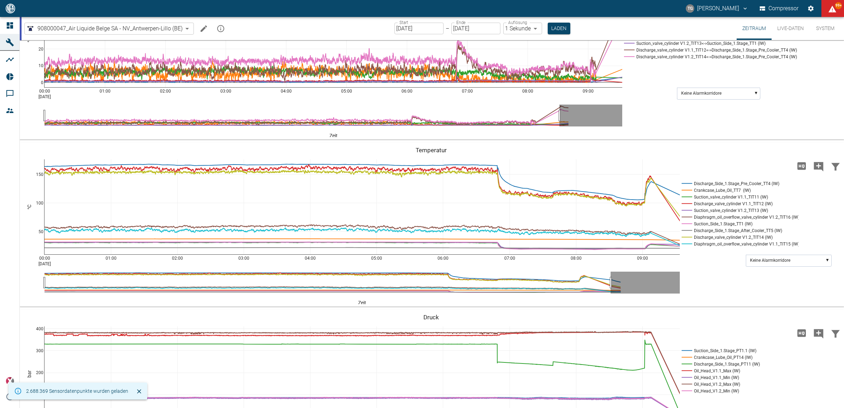
scroll to position [486, 0]
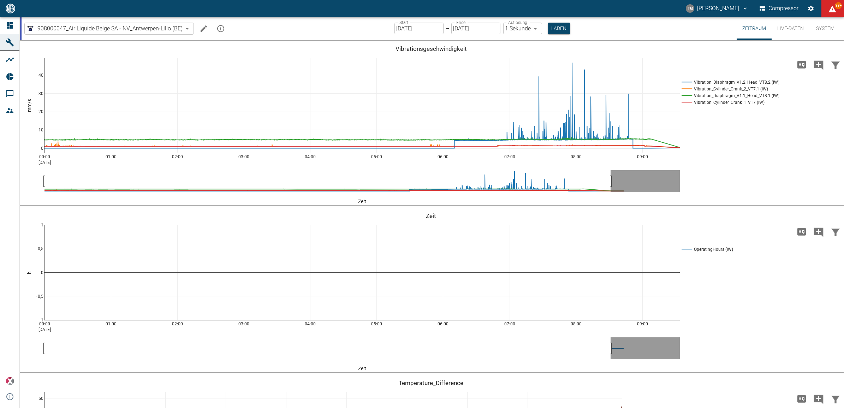
scroll to position [486, 0]
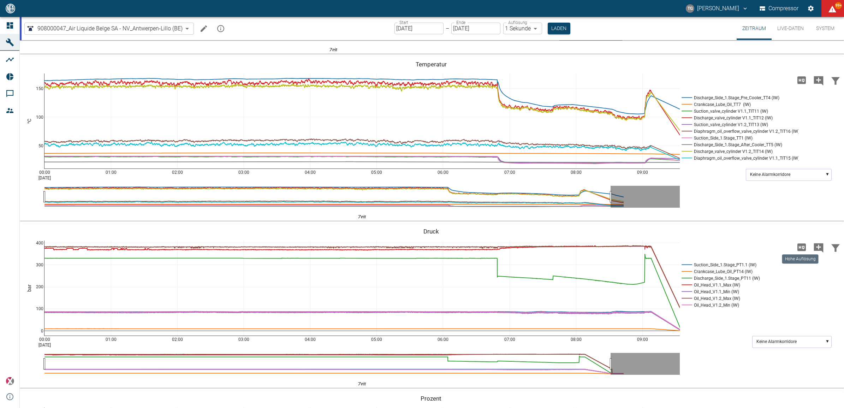
drag, startPoint x: 795, startPoint y: 243, endPoint x: 800, endPoint y: 258, distance: 15.5
click at [796, 243] on icon "Hohe Auflösung" at bounding box center [801, 247] width 11 height 11
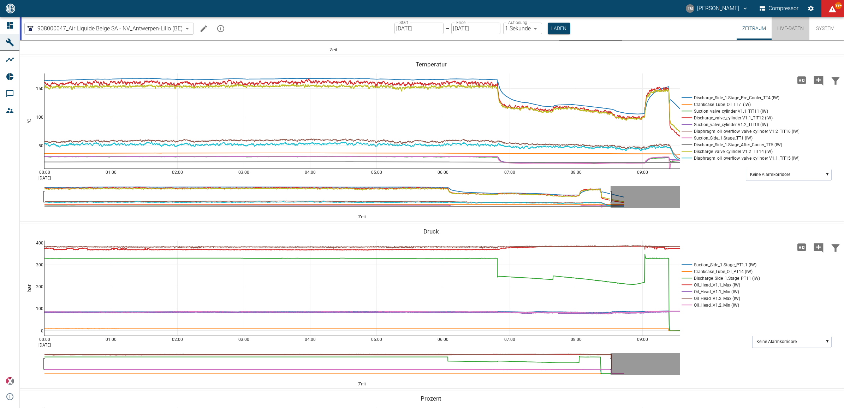
click at [788, 25] on button "Live-Daten" at bounding box center [791, 28] width 38 height 23
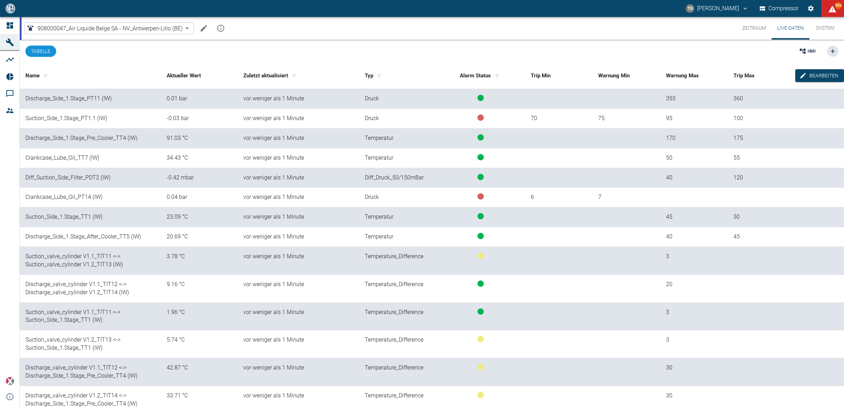
click at [754, 27] on button "Zeitraum" at bounding box center [754, 28] width 35 height 23
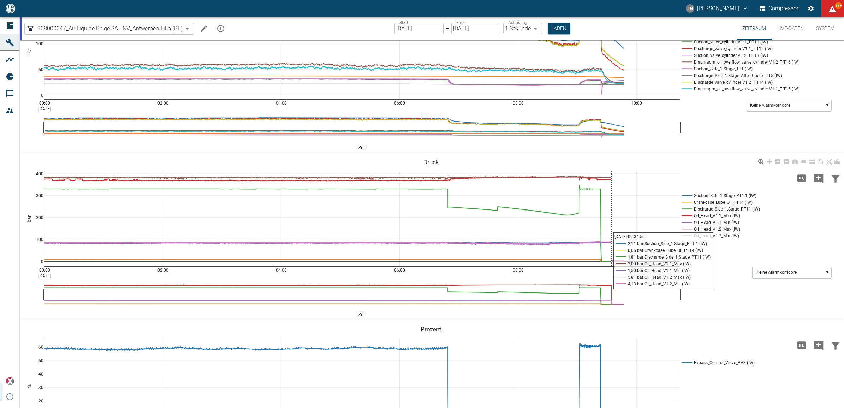
scroll to position [530, 0]
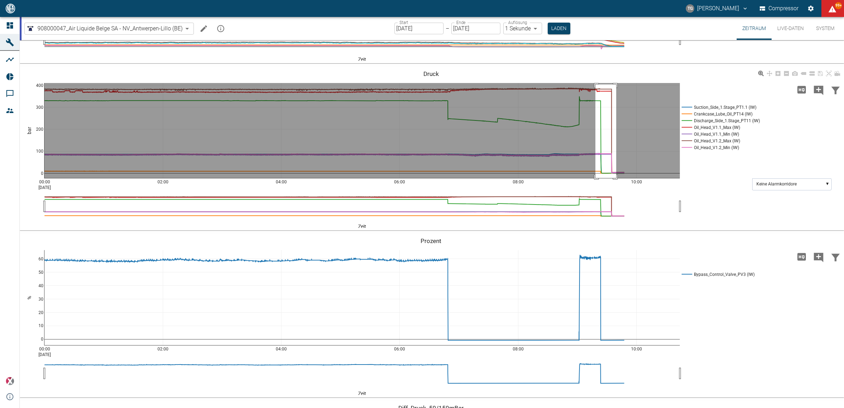
drag, startPoint x: 595, startPoint y: 197, endPoint x: 617, endPoint y: 295, distance: 100.4
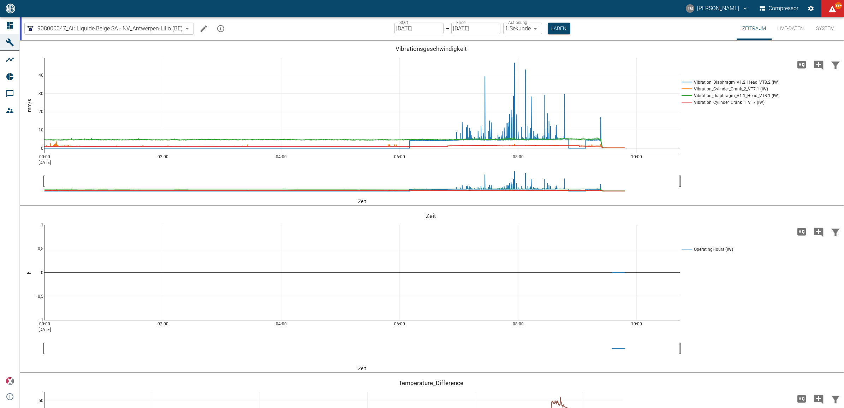
click at [7, 26] on icon at bounding box center [10, 25] width 8 height 8
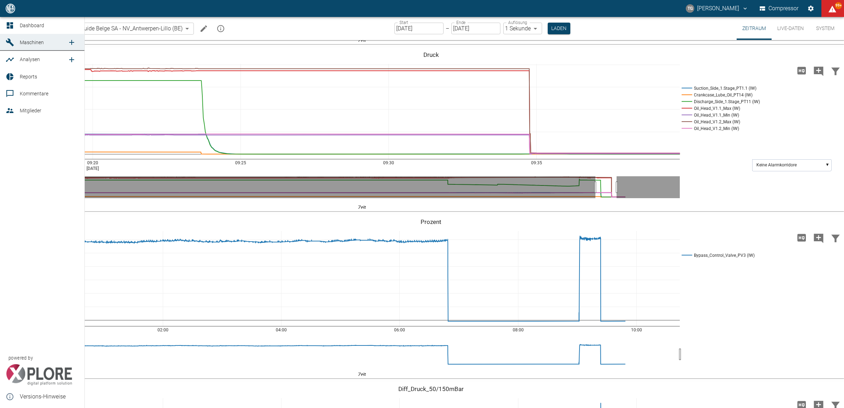
click at [11, 25] on icon at bounding box center [10, 25] width 6 height 6
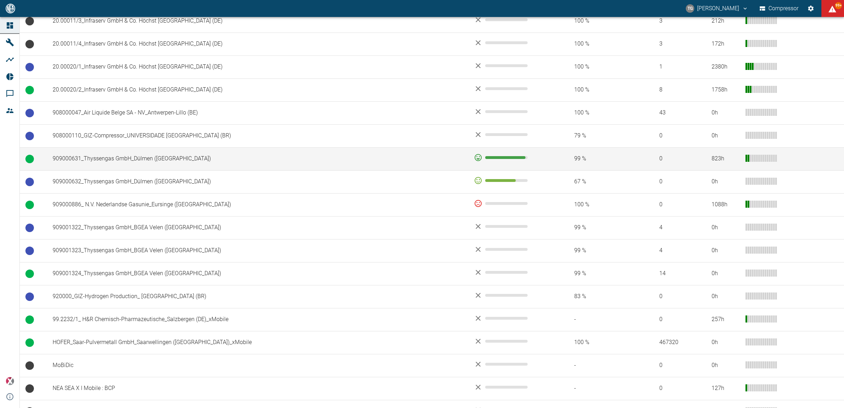
scroll to position [434, 0]
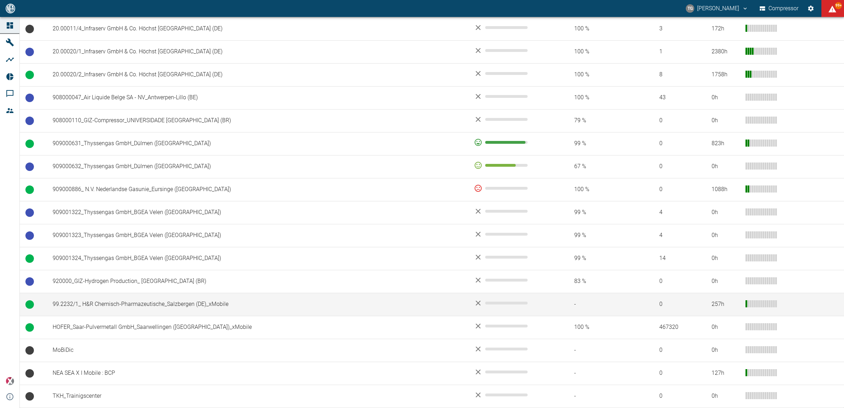
click at [111, 301] on td "99.2232/1_ H&R Chemisch-Pharmazeutische_Salzbergen (DE)_xMobile" at bounding box center [257, 304] width 421 height 23
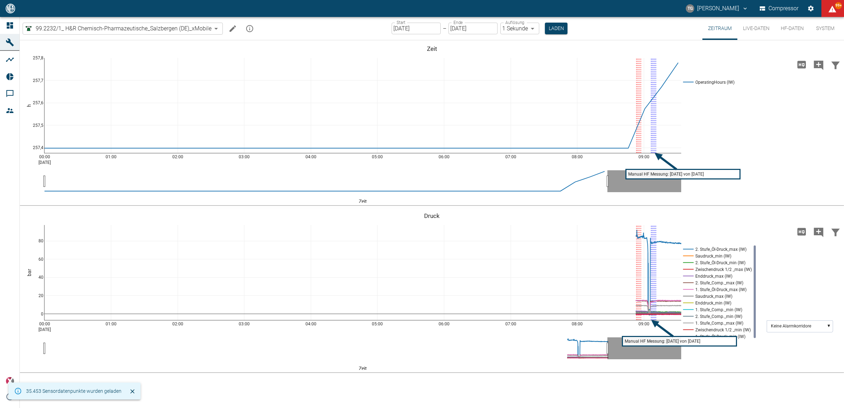
click at [751, 28] on button "Live-Daten" at bounding box center [756, 28] width 38 height 23
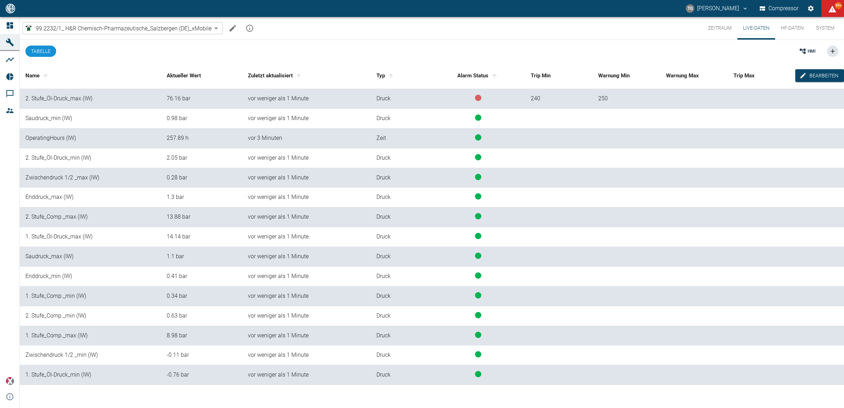
click at [713, 27] on button "Zeitraum" at bounding box center [719, 28] width 35 height 23
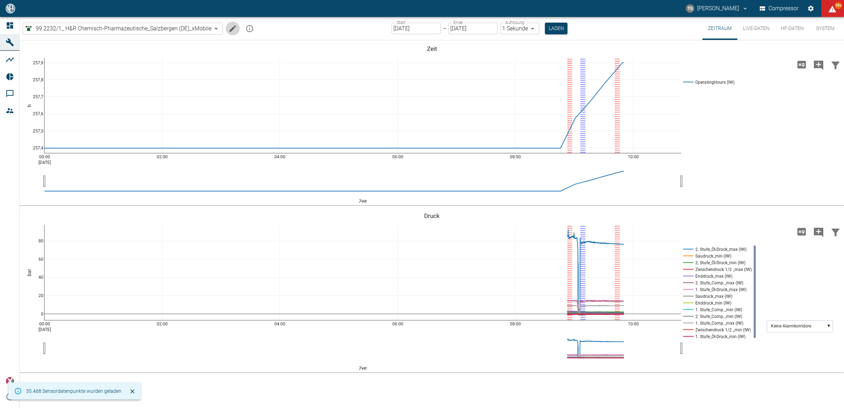
click at [233, 27] on icon "Machine bearbeiten" at bounding box center [233, 28] width 6 height 6
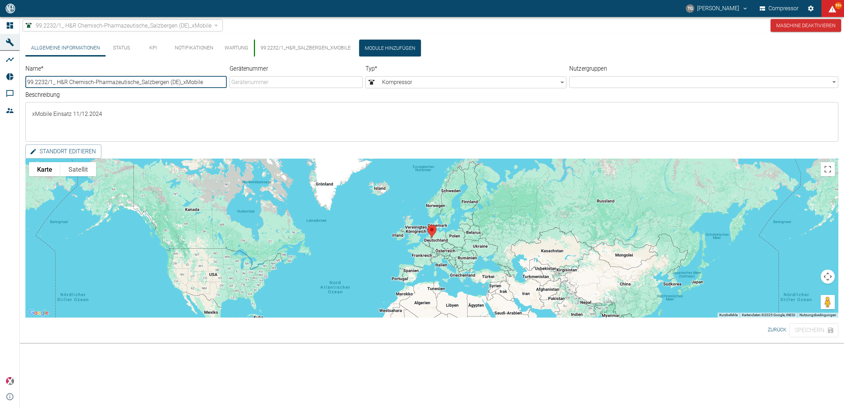
click at [269, 49] on button "99.2232/1_H&R_Salzbergen_xMobile" at bounding box center [305, 48] width 102 height 17
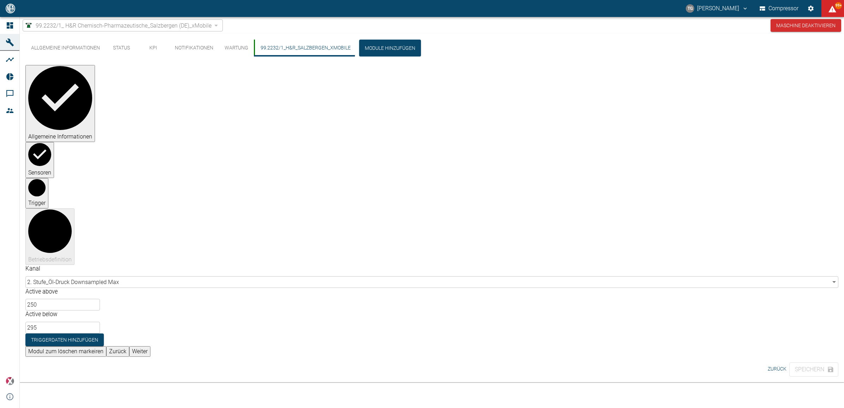
click at [778, 362] on button "Zurück" at bounding box center [777, 368] width 24 height 13
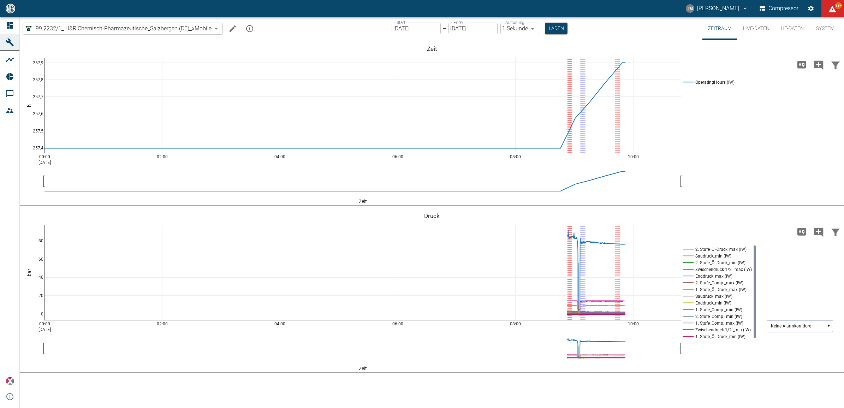
click at [786, 29] on button "HF-Daten" at bounding box center [792, 28] width 34 height 23
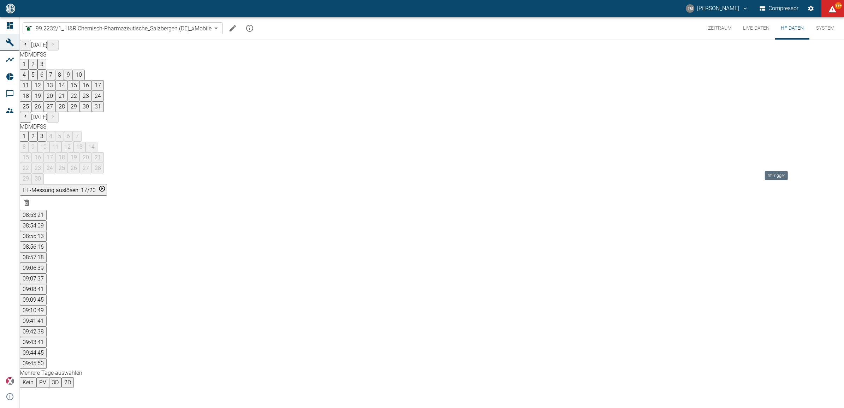
click at [47, 358] on button "09:45:50" at bounding box center [33, 363] width 27 height 11
drag, startPoint x: 589, startPoint y: 225, endPoint x: 571, endPoint y: 322, distance: 98.0
click at [47, 316] on button "09:41:41" at bounding box center [33, 321] width 27 height 11
click at [173, 394] on div "Gehe zu Seite 2" at bounding box center [171, 394] width 3 height 0
click at [173, 408] on div "Gehe zu Seite 3" at bounding box center [171, 412] width 3 height 0
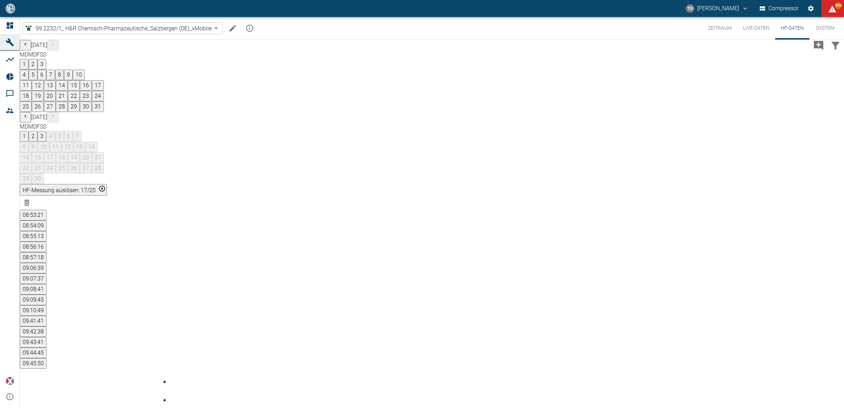
click at [232, 30] on icon "Machine bearbeiten" at bounding box center [233, 28] width 6 height 6
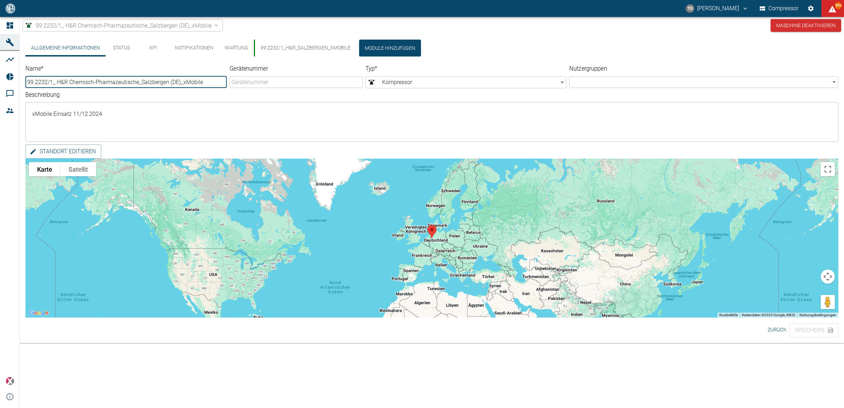
click at [274, 47] on button "99.2232/1_H&R_Salzbergen_xMobile" at bounding box center [305, 48] width 102 height 17
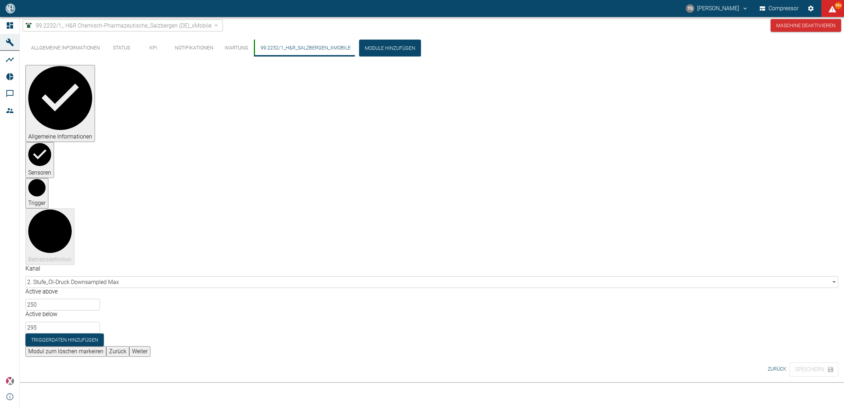
click at [100, 322] on input "295" at bounding box center [62, 328] width 75 height 12
type input "2"
click at [803, 362] on button "Speichern" at bounding box center [813, 369] width 49 height 14
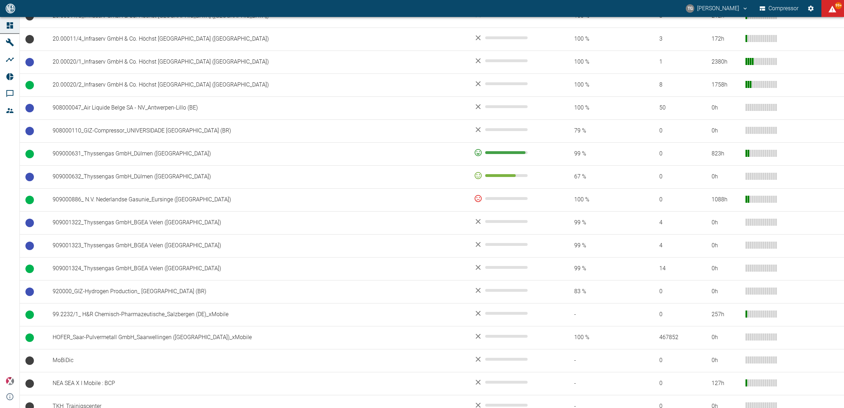
scroll to position [434, 0]
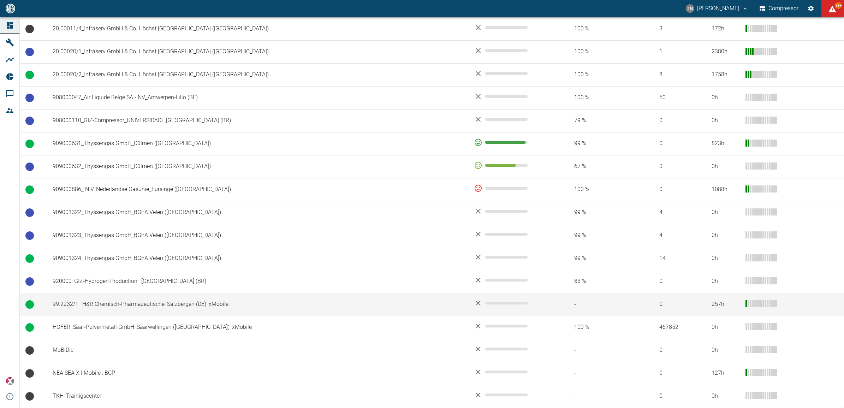
click at [72, 302] on td "99.2232/1_ H&R Chemisch-Pharmazeutische_Salzbergen (DE)_xMobile" at bounding box center [257, 304] width 421 height 23
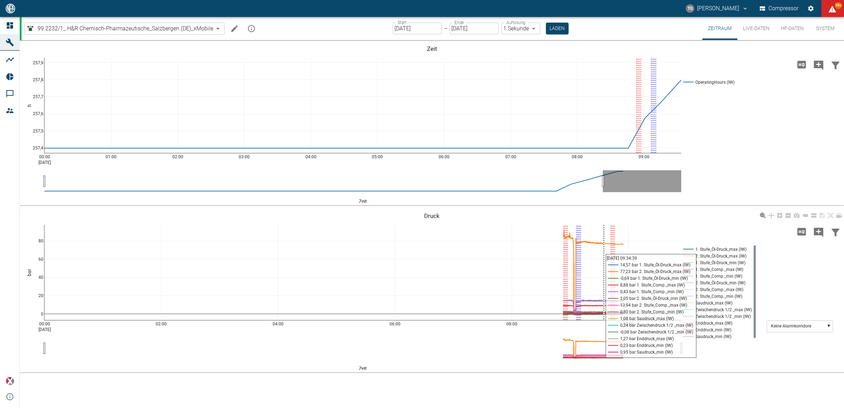
drag, startPoint x: 555, startPoint y: 224, endPoint x: 610, endPoint y: 259, distance: 64.2
click at [610, 259] on div "00:00 [DATE] 02:00 04:00 06:00 08:00 10:00 0 20 40 60 80 1. Stufe_Öl-Druck_max …" at bounding box center [432, 290] width 824 height 159
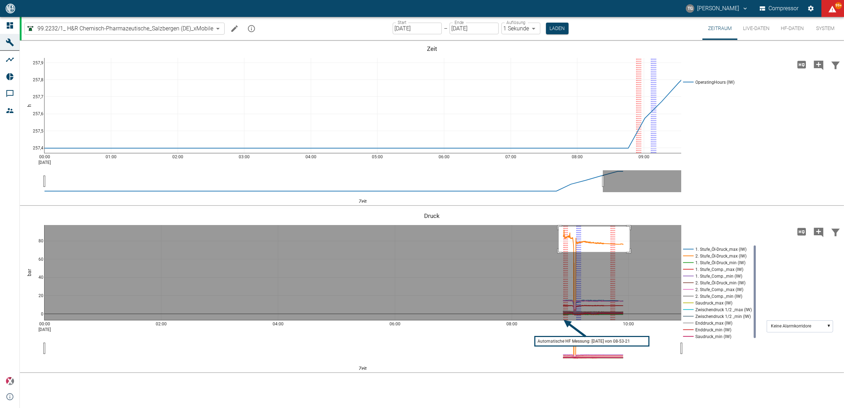
drag, startPoint x: 559, startPoint y: 226, endPoint x: 637, endPoint y: 253, distance: 83.1
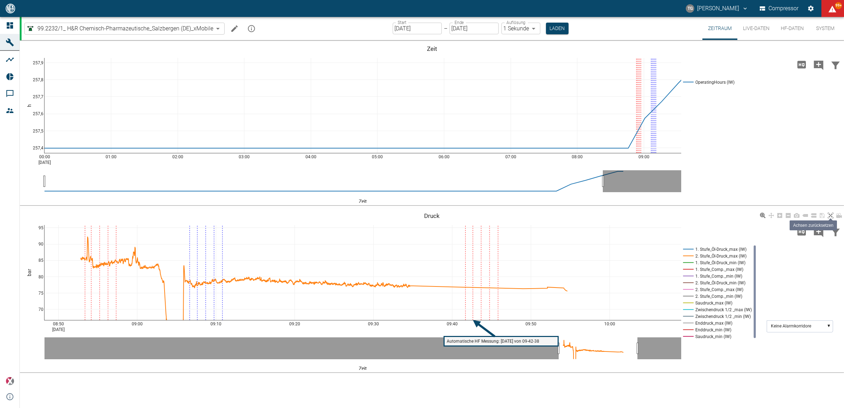
click at [834, 212] on link at bounding box center [830, 216] width 8 height 8
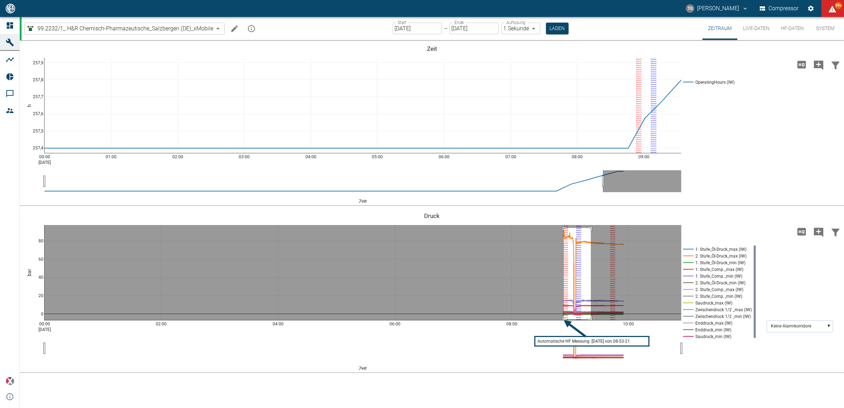
drag, startPoint x: 564, startPoint y: 228, endPoint x: 591, endPoint y: 319, distance: 95.1
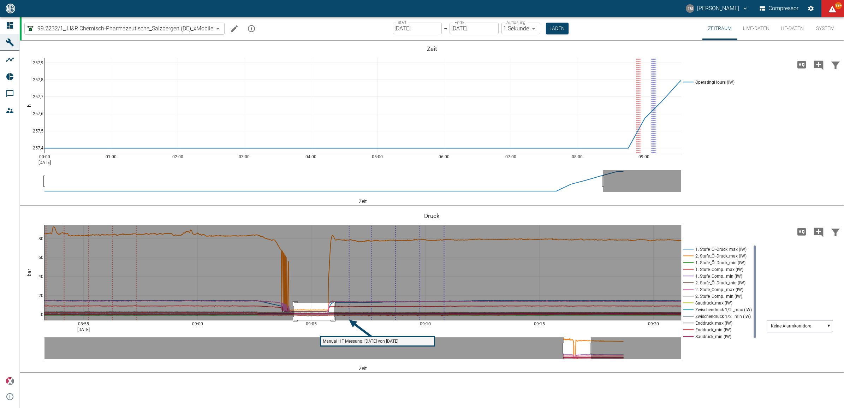
drag, startPoint x: 294, startPoint y: 303, endPoint x: 334, endPoint y: 341, distance: 55.2
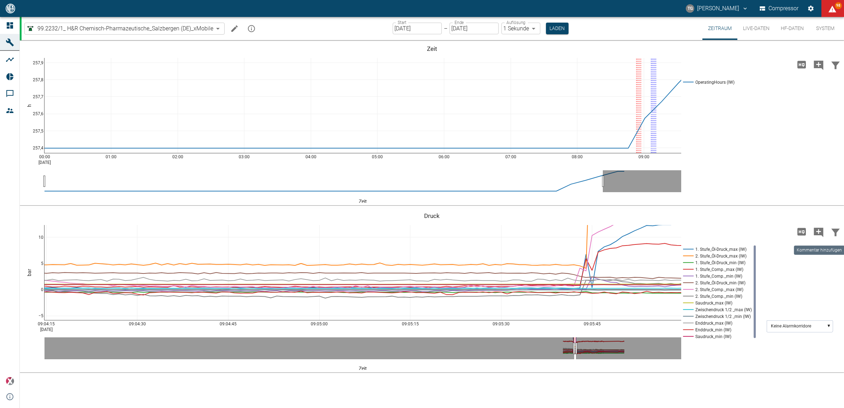
click at [817, 230] on icon "Kommentar hinzufügen" at bounding box center [819, 232] width 10 height 10
click at [777, 233] on button "Weiter" at bounding box center [782, 231] width 21 height 11
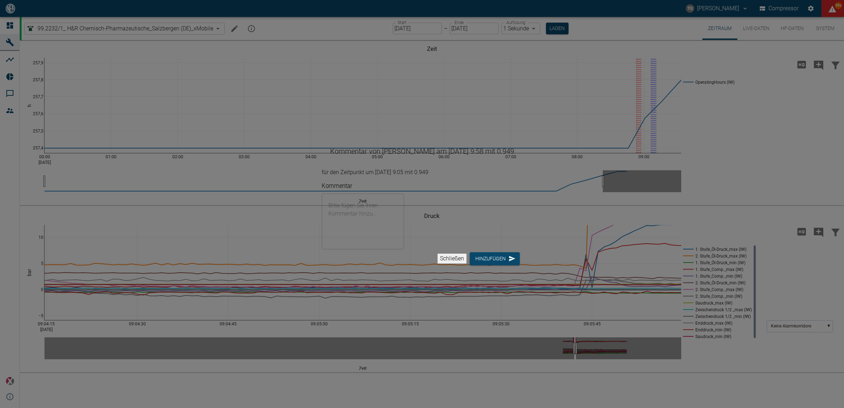
click at [399, 213] on textarea "Kommentar" at bounding box center [363, 222] width 72 height 44
paste textarea "Compressor shut down to check transmitters, transmitter 2nd stage oil pressure …"
type textarea "Compressor shut down to check transmitters, transmitter 2nd stage oil pressure …"
click at [488, 265] on button "Hinzufügen" at bounding box center [495, 258] width 50 height 13
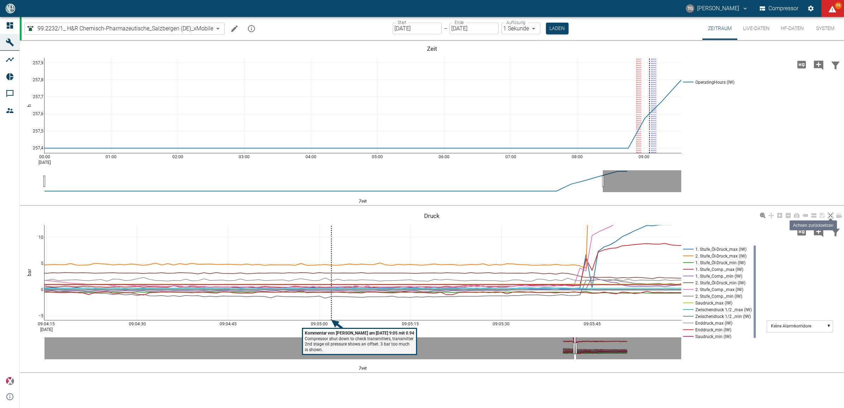
click at [827, 216] on link at bounding box center [830, 216] width 8 height 8
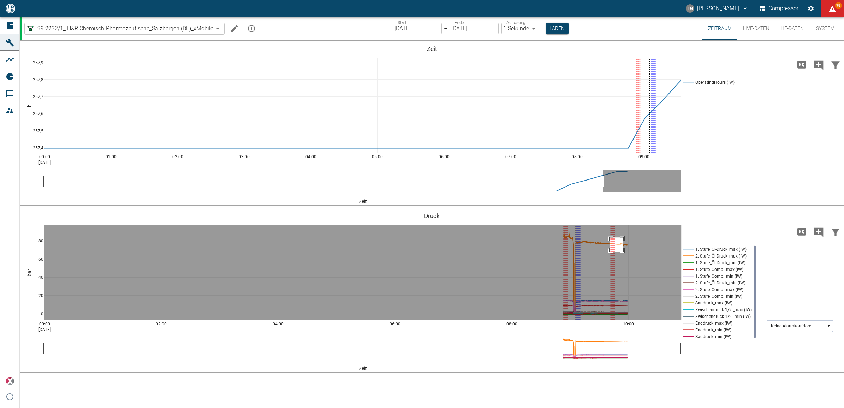
drag, startPoint x: 610, startPoint y: 237, endPoint x: 623, endPoint y: 251, distance: 19.7
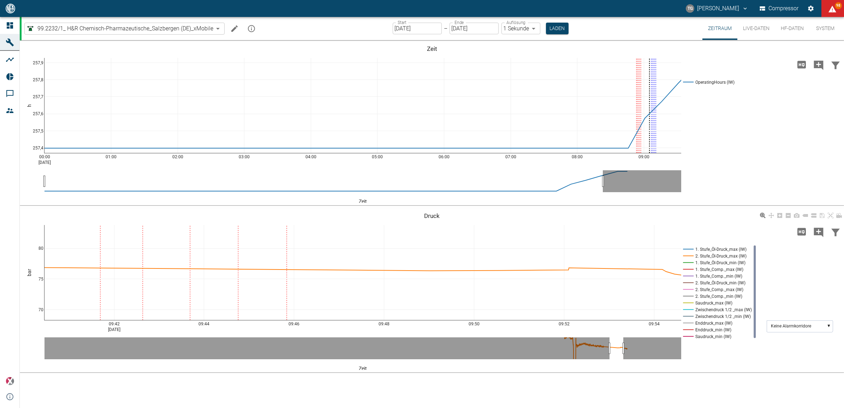
click at [702, 213] on div "09:42 [DATE] 09:44 09:46 09:48 09:50 09:52 09:54 70 75 80 1. Stufe_Öl-Druck_max…" at bounding box center [432, 290] width 824 height 159
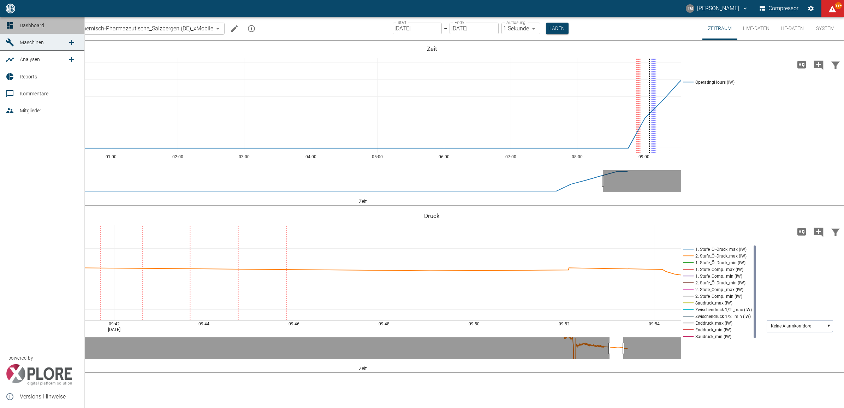
click at [6, 25] on icon at bounding box center [10, 25] width 8 height 8
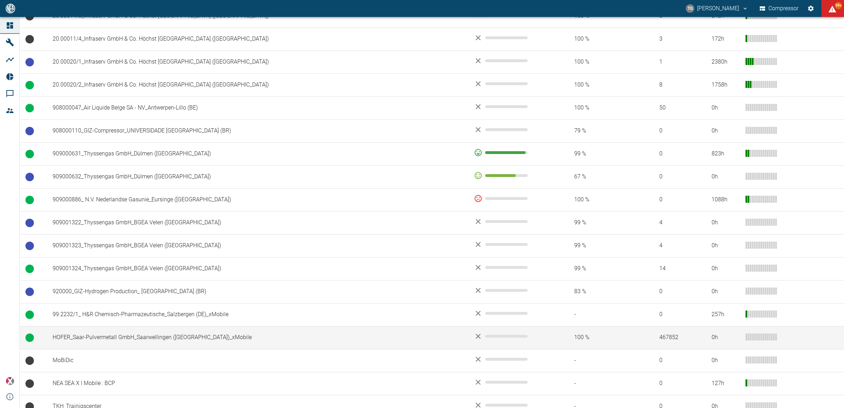
scroll to position [434, 0]
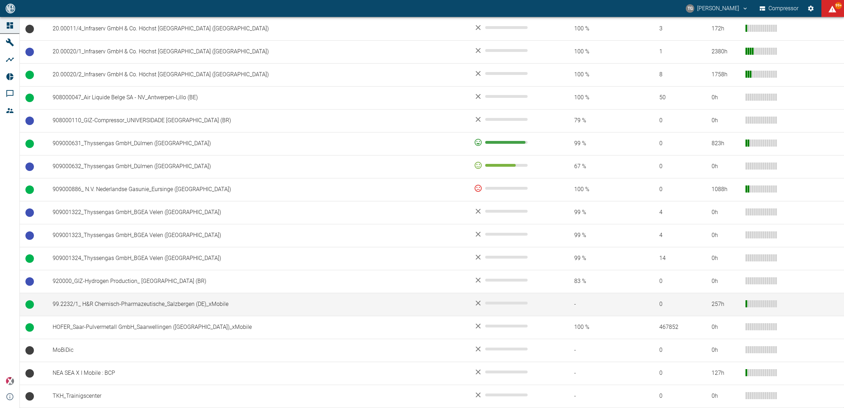
click at [106, 301] on td "99.2232/1_ H&R Chemisch-Pharmazeutische_Salzbergen (DE)_xMobile" at bounding box center [257, 304] width 421 height 23
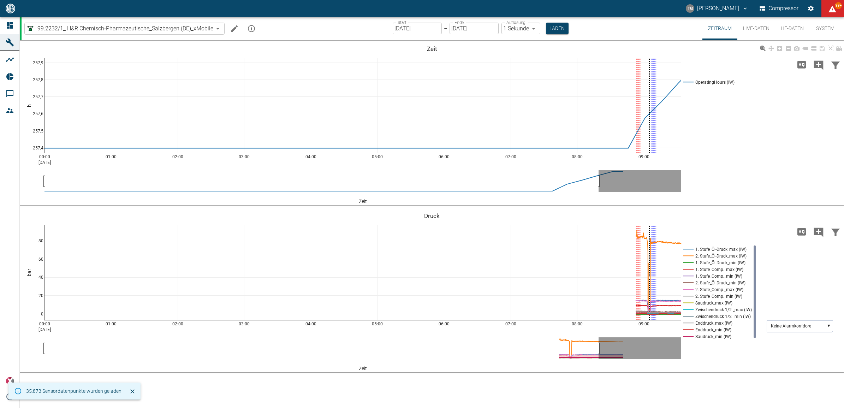
click at [761, 131] on div "00:00 [DATE] 01:00 02:00 03:00 04:00 05:00 06:00 07:00 08:00 09:00 257,4 257,5 …" at bounding box center [432, 123] width 824 height 159
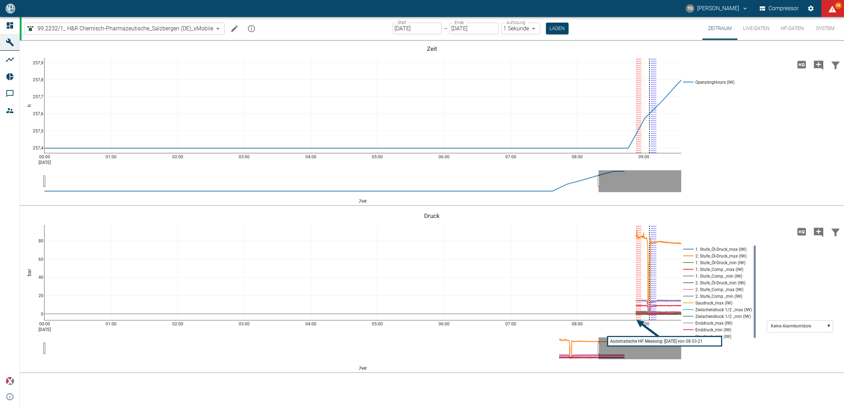
click at [751, 206] on div "00:00 [DATE] 01:00 02:00 03:00 04:00 05:00 06:00 07:00 08:00 09:00 257,4 257,5 …" at bounding box center [432, 224] width 824 height 368
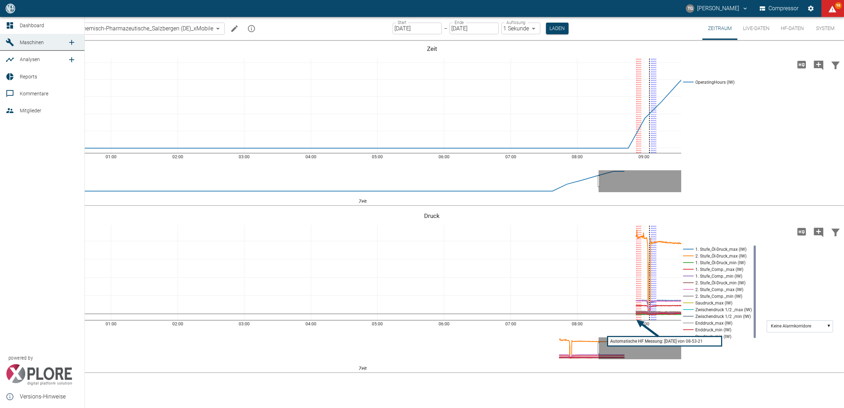
click at [10, 18] on link "Dashboard" at bounding box center [42, 25] width 84 height 17
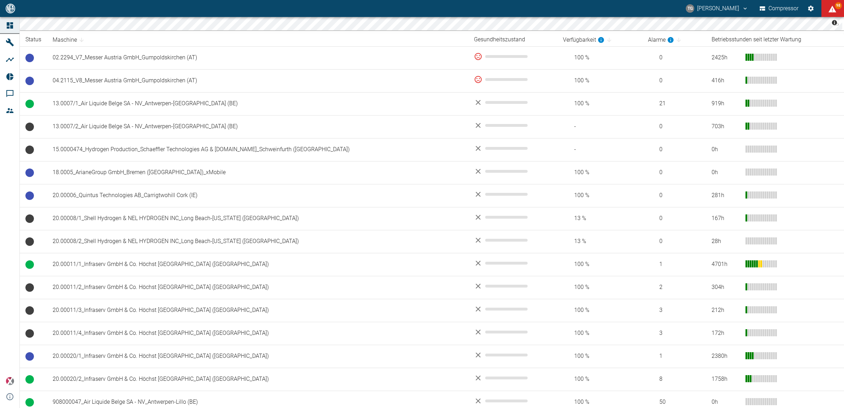
scroll to position [132, 0]
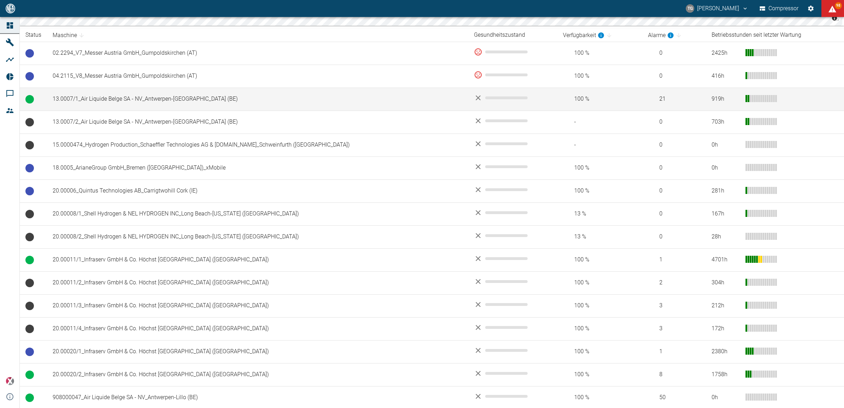
click at [122, 97] on td "13.0007/1_Air Liquide Belge SA - NV_Antwerpen-[GEOGRAPHIC_DATA] (BE)" at bounding box center [257, 99] width 421 height 23
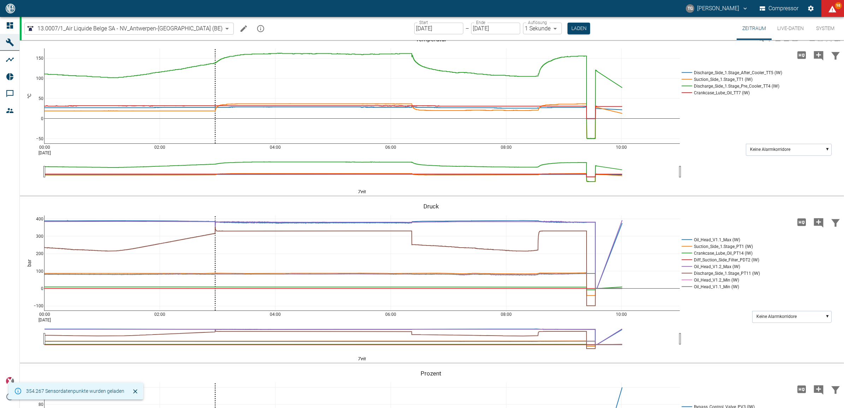
scroll to position [265, 0]
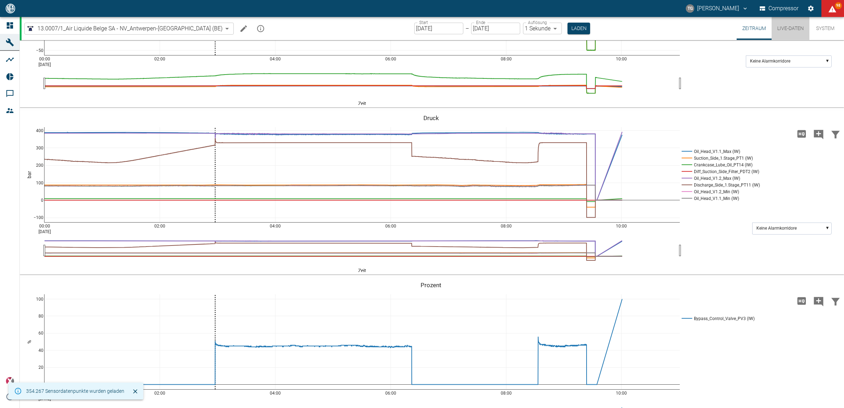
click at [790, 26] on button "Live-Daten" at bounding box center [791, 28] width 38 height 23
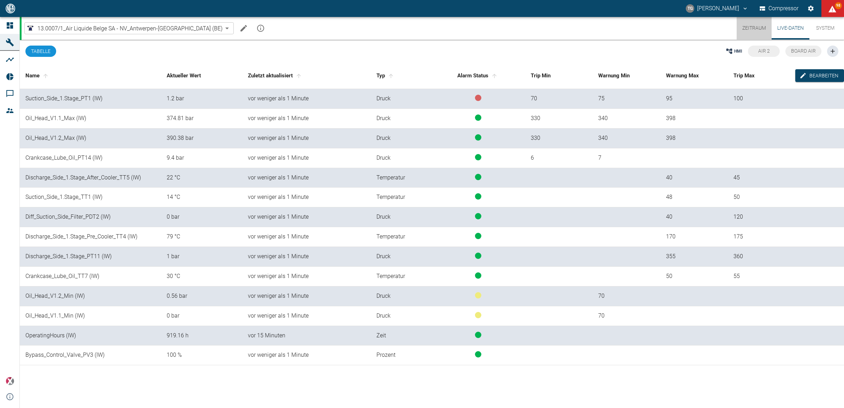
click at [751, 26] on button "Zeitraum" at bounding box center [754, 28] width 35 height 23
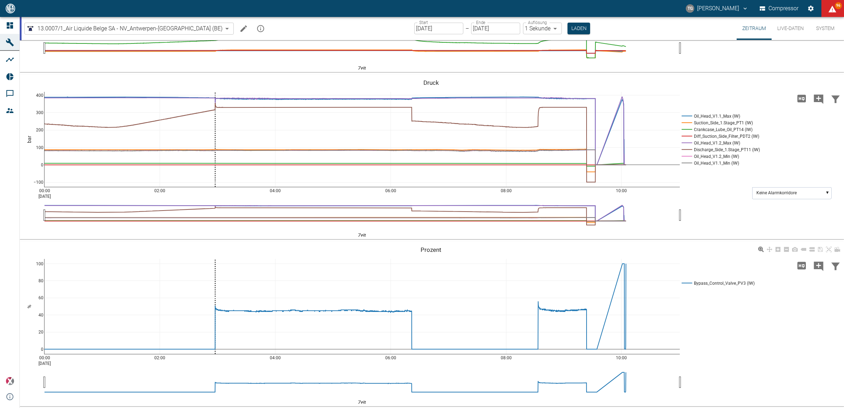
scroll to position [212, 0]
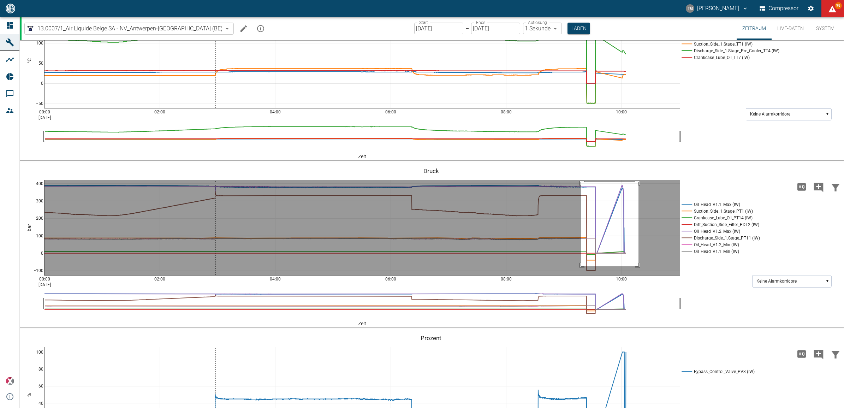
drag, startPoint x: 581, startPoint y: 182, endPoint x: 638, endPoint y: 266, distance: 101.9
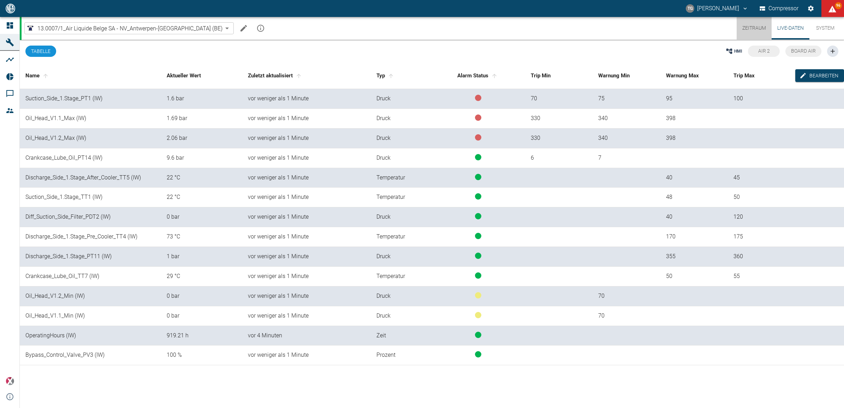
click at [757, 27] on button "Zeitraum" at bounding box center [754, 28] width 35 height 23
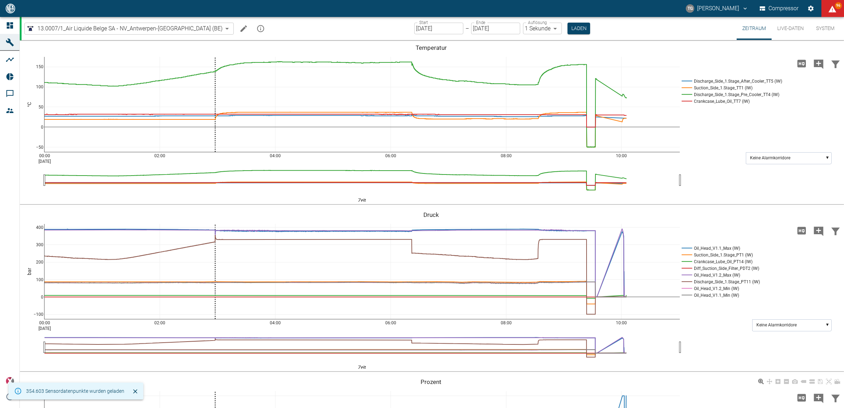
scroll to position [168, 0]
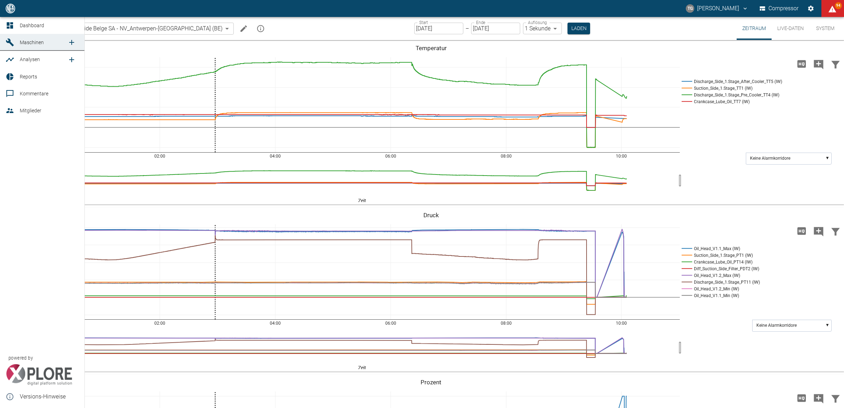
click at [18, 20] on link "Dashboard" at bounding box center [42, 25] width 84 height 17
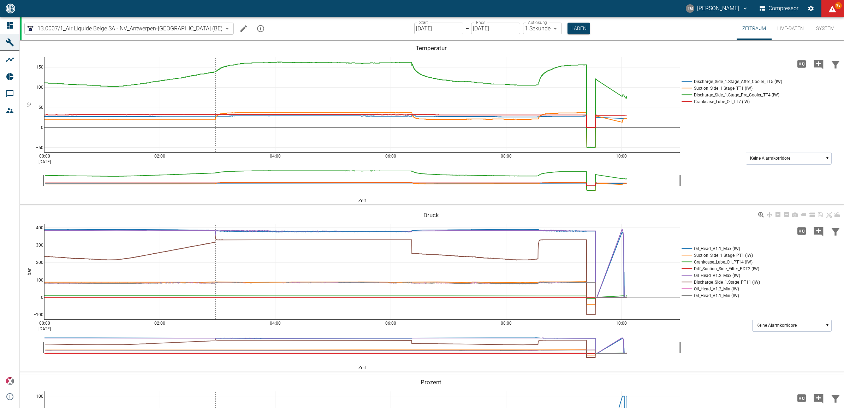
scroll to position [300, 0]
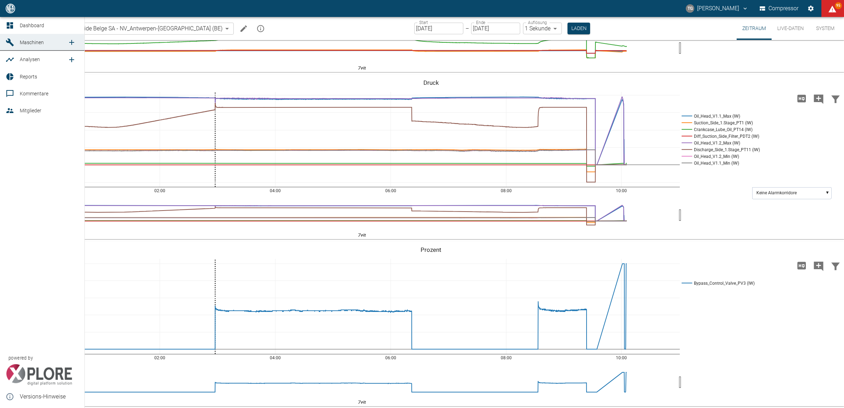
click at [6, 22] on icon at bounding box center [10, 25] width 8 height 8
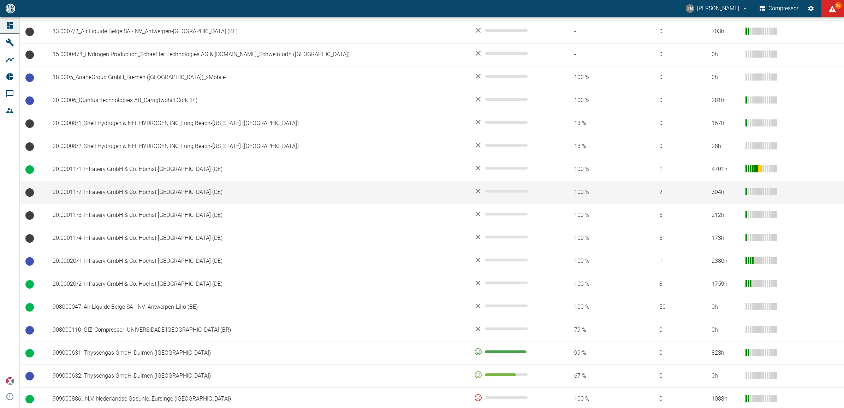
scroll to position [309, 0]
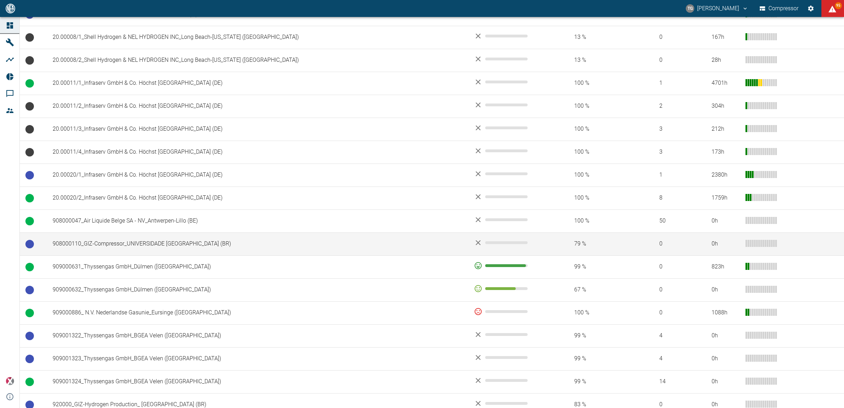
drag, startPoint x: 69, startPoint y: 223, endPoint x: 165, endPoint y: 241, distance: 98.1
click at [69, 223] on td "908000047_Air Liquide Belge SA - NV_Antwerpen-Lillo (BE)" at bounding box center [257, 220] width 421 height 23
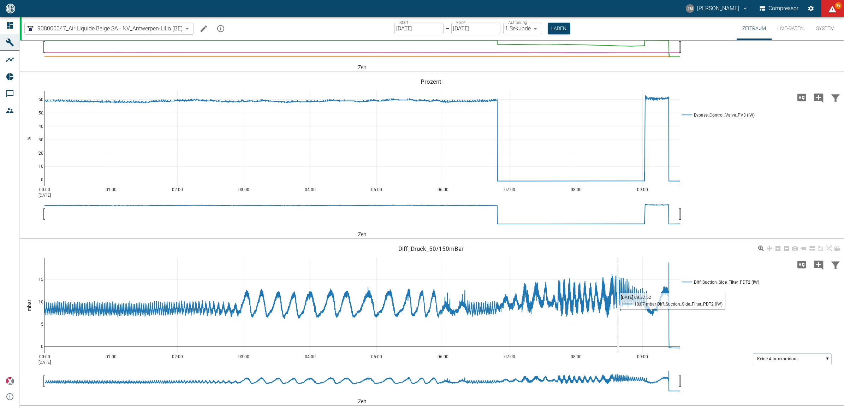
scroll to position [618, 0]
click at [819, 103] on icon "Kommentar hinzufügen" at bounding box center [819, 98] width 10 height 10
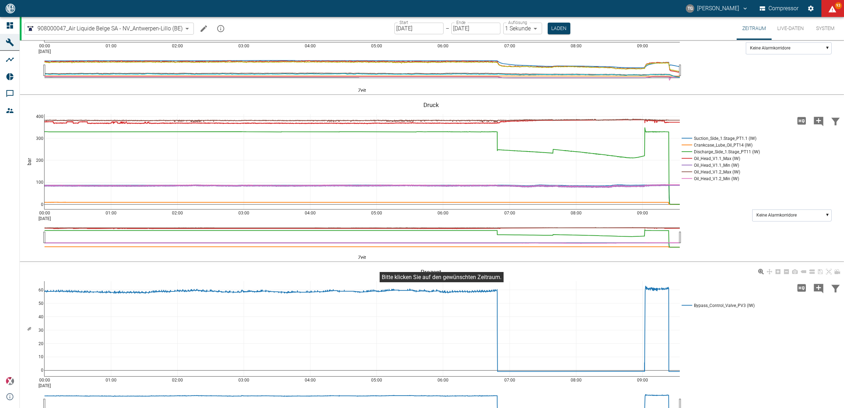
scroll to position [458, 0]
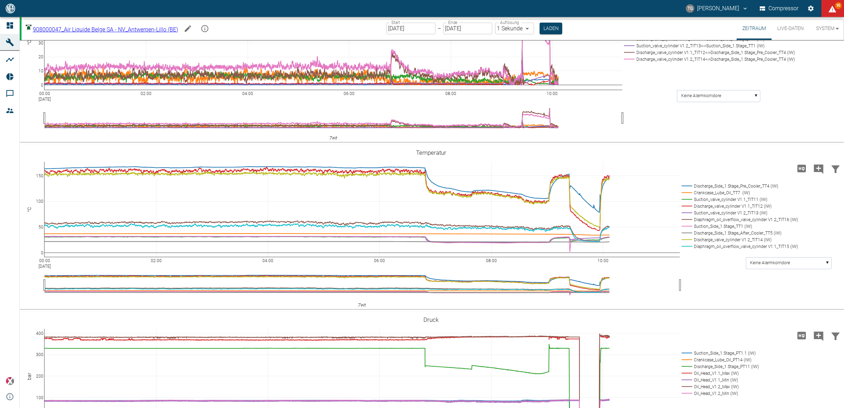
scroll to position [574, 0]
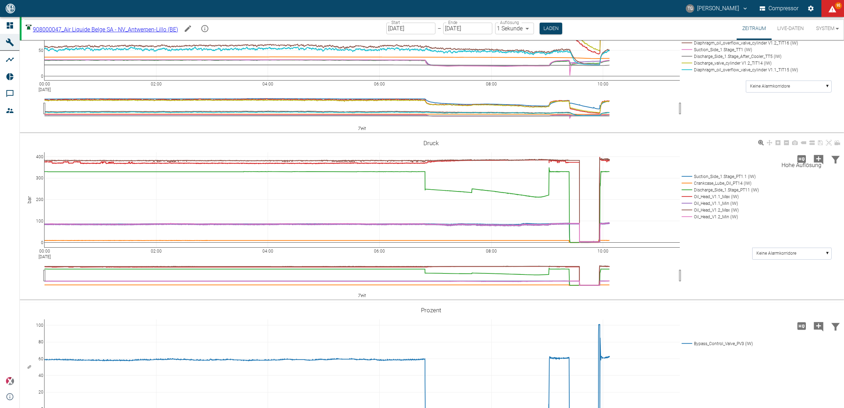
click at [818, 158] on icon "Kommentar hinzufügen" at bounding box center [818, 159] width 11 height 11
click at [774, 158] on button "Weiter" at bounding box center [782, 158] width 21 height 11
paste textarea "Compressor shut down due to yearly sprinkler test."
type textarea "Compressor shut down due to yearly sprinkler test."
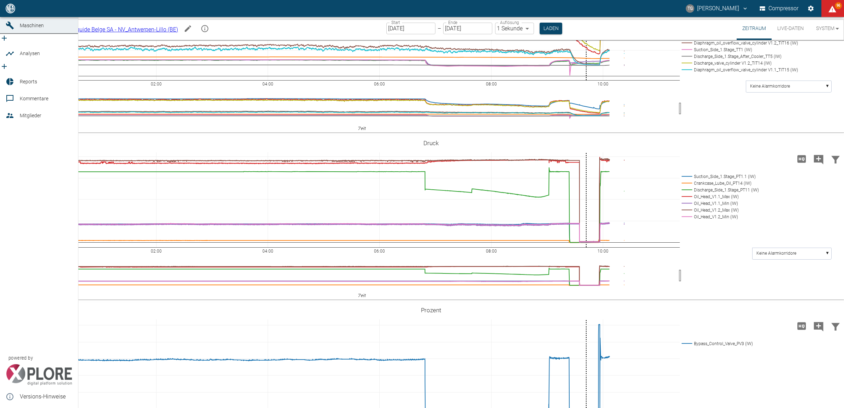
click at [6, 13] on icon at bounding box center [10, 8] width 8 height 8
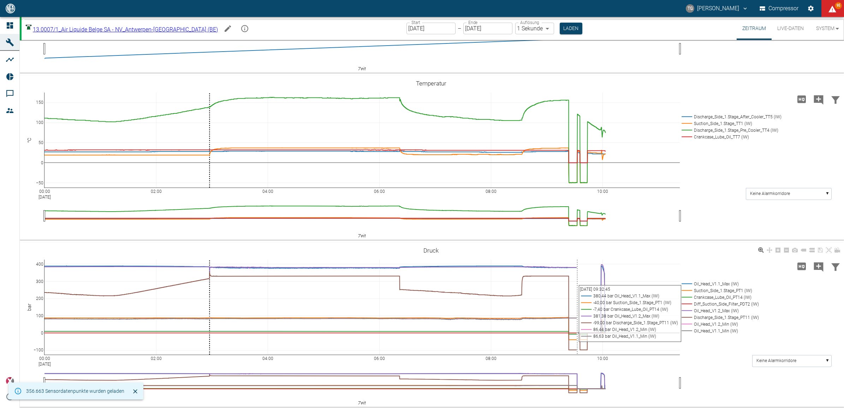
scroll to position [221, 0]
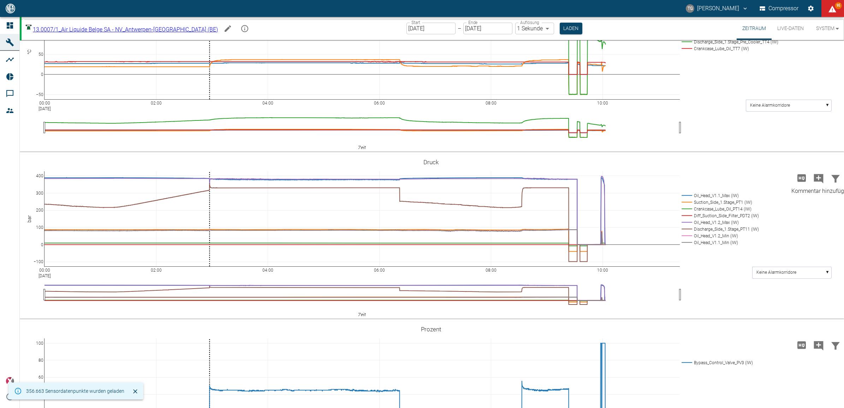
click at [816, 177] on icon "Kommentar hinzufügen" at bounding box center [818, 178] width 11 height 11
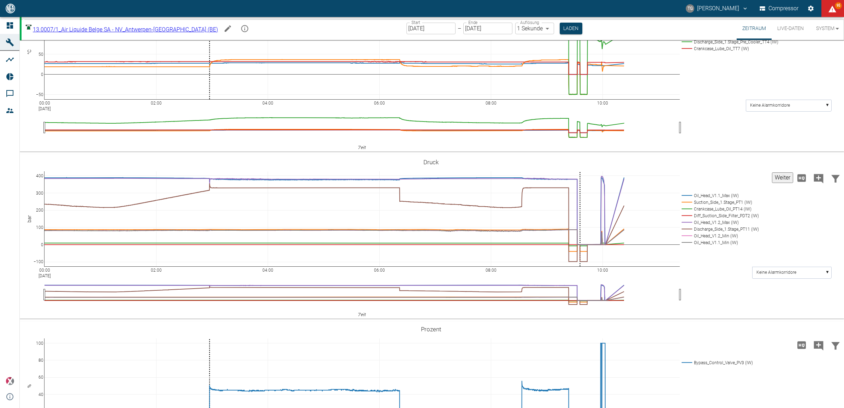
click at [772, 177] on button "Weiter" at bounding box center [782, 177] width 21 height 11
paste textarea "Compressor shut down due to yearly sprinkler test."
type textarea "Compressor shut down due to yearly sprinkler test."
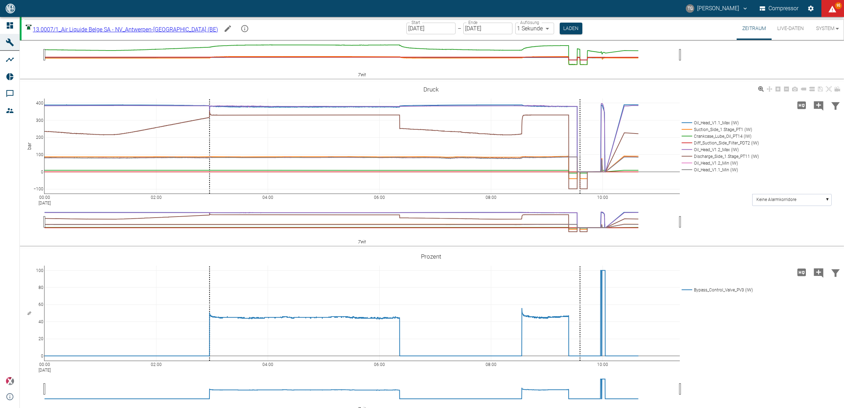
scroll to position [300, 0]
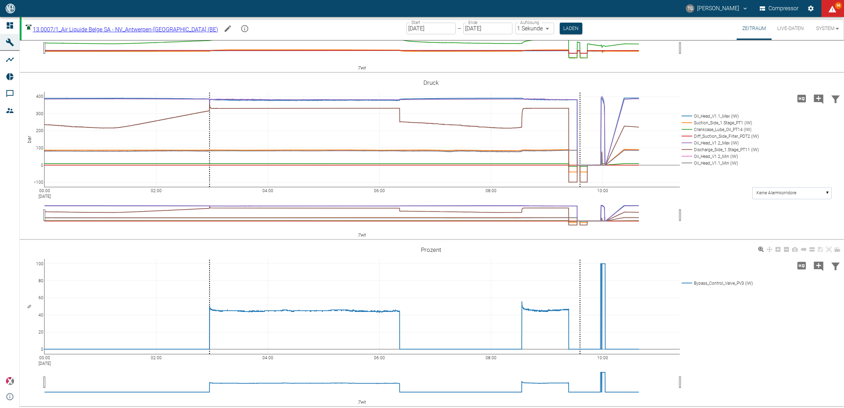
click at [713, 320] on div "00:00 [DATE] 02:00 04:00 06:00 08:00 10:00 0 20 40 60 80 100 Bypass_Control_Val…" at bounding box center [431, 324] width 822 height 159
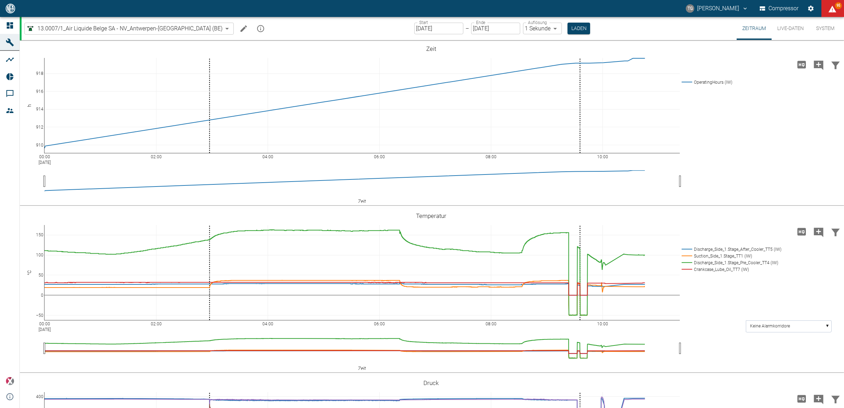
scroll to position [300, 0]
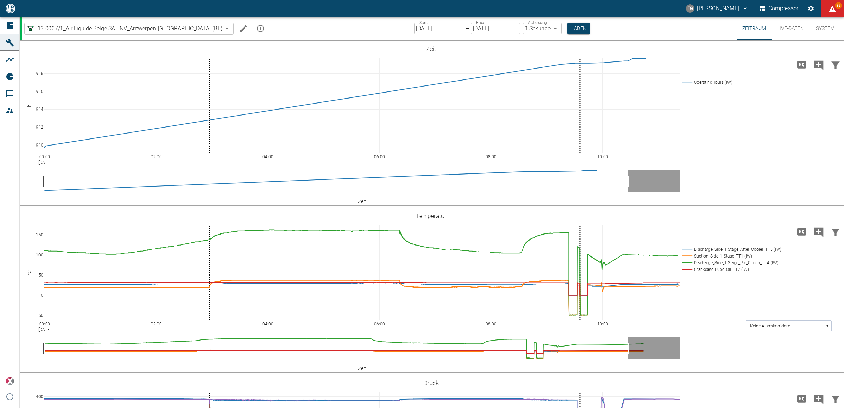
scroll to position [300, 0]
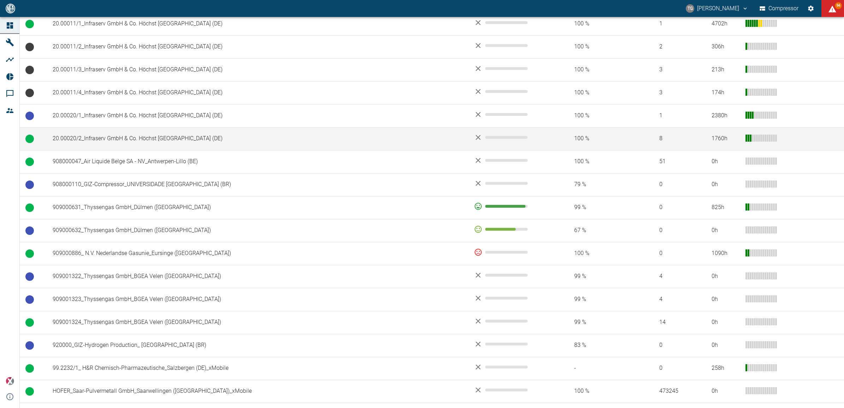
scroll to position [434, 0]
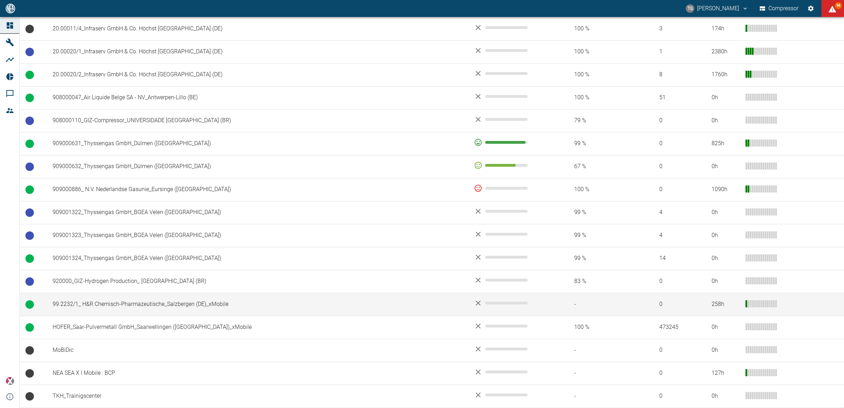
click at [95, 304] on td "99.2232/1_ H&R Chemisch-Pharmazeutische_Salzbergen (DE)_xMobile" at bounding box center [257, 304] width 421 height 23
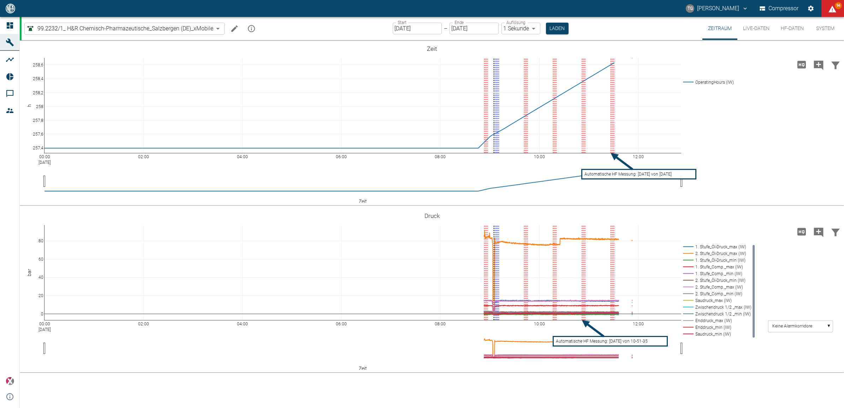
click at [792, 26] on button "HF-Daten" at bounding box center [792, 28] width 34 height 23
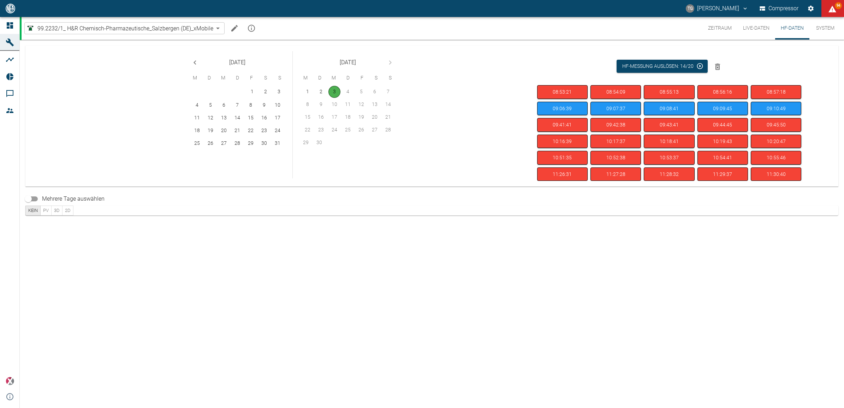
click at [235, 29] on icon "Machine bearbeiten" at bounding box center [234, 28] width 8 height 8
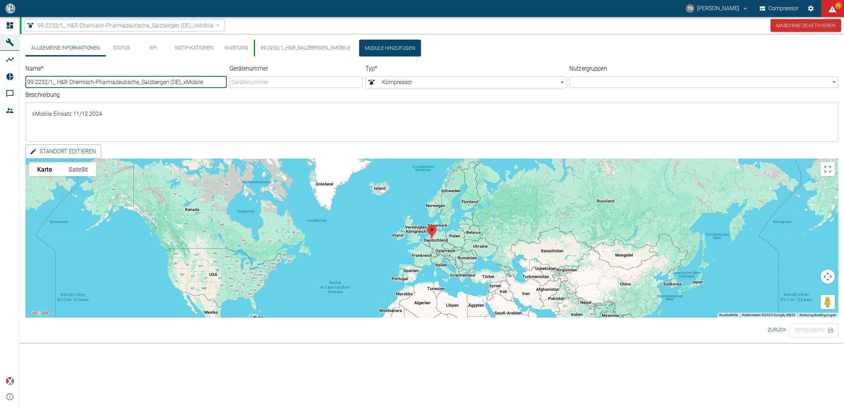
drag, startPoint x: 774, startPoint y: 331, endPoint x: 789, endPoint y: 366, distance: 38.3
click at [774, 331] on button "Zurück" at bounding box center [777, 329] width 24 height 13
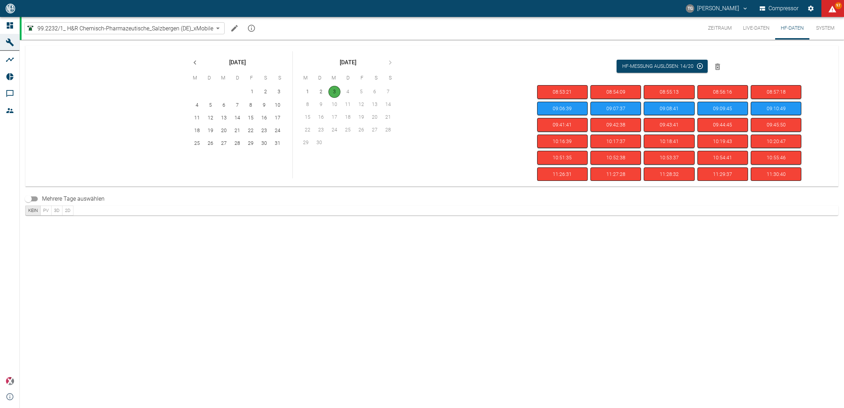
click at [729, 23] on button "Zeitraum" at bounding box center [719, 28] width 35 height 23
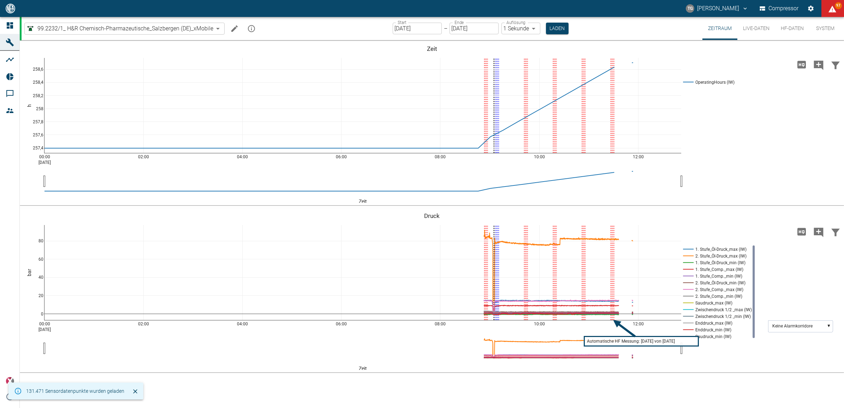
click at [755, 26] on button "Live-Daten" at bounding box center [756, 28] width 38 height 23
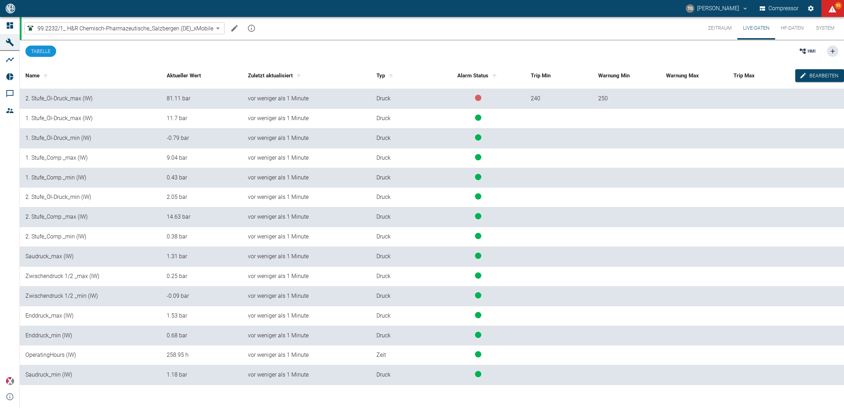
click at [807, 29] on button "HF-Daten" at bounding box center [792, 28] width 34 height 23
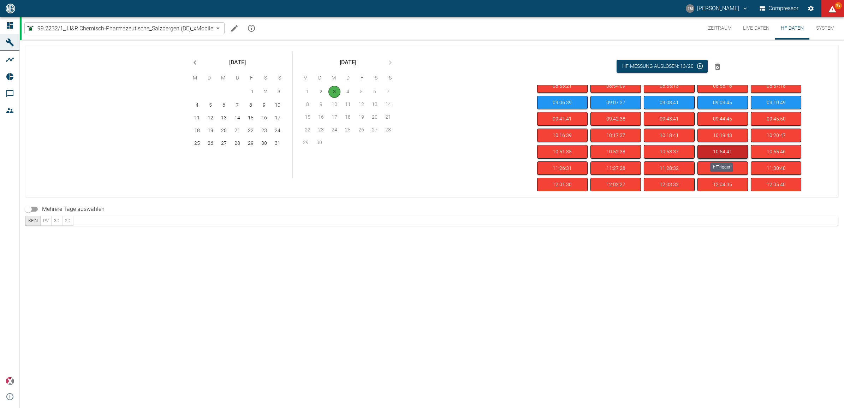
scroll to position [7, 0]
click at [227, 30] on button "Machine bearbeiten" at bounding box center [234, 28] width 14 height 14
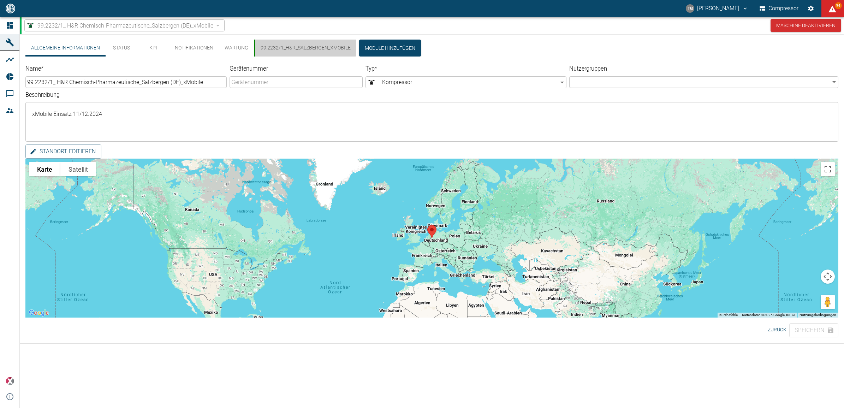
drag, startPoint x: 289, startPoint y: 40, endPoint x: 290, endPoint y: 47, distance: 6.7
click at [289, 42] on button "99.2232/1_H&R_Salzbergen_xMobile" at bounding box center [305, 48] width 102 height 17
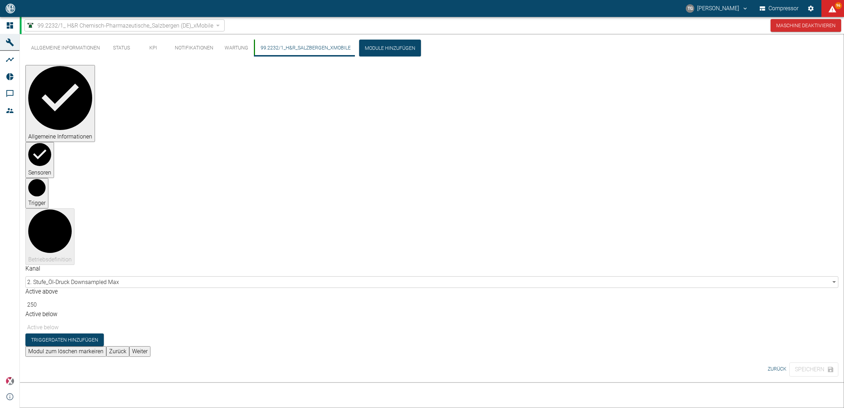
click at [127, 287] on label "Active above" at bounding box center [76, 291] width 102 height 8
click at [165, 299] on input "250" at bounding box center [94, 305] width 139 height 12
click at [527, 333] on div "Triggerdaten hinzufügen" at bounding box center [431, 339] width 813 height 13
click at [165, 299] on input "250" at bounding box center [94, 305] width 139 height 12
type input "2"
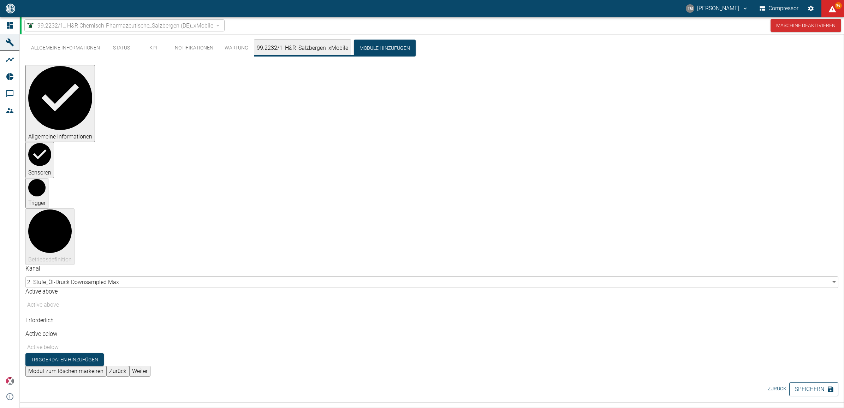
click at [818, 382] on button "Speichern" at bounding box center [813, 389] width 49 height 14
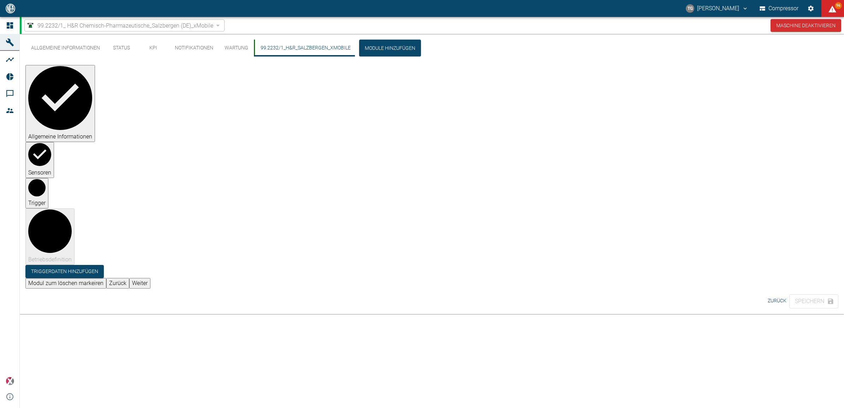
click at [129, 278] on button "Zurück" at bounding box center [117, 283] width 23 height 11
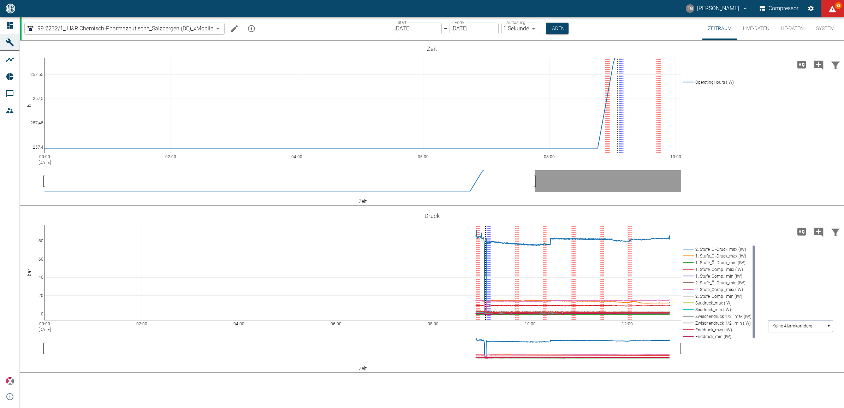
click at [791, 26] on button "HF-Daten" at bounding box center [792, 28] width 34 height 23
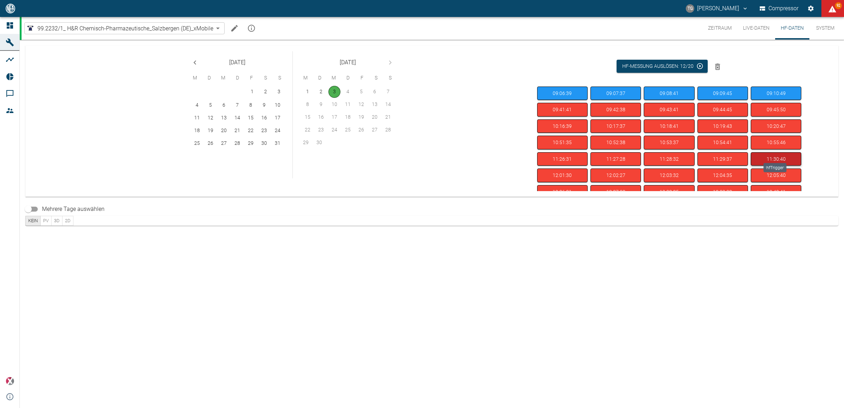
scroll to position [24, 0]
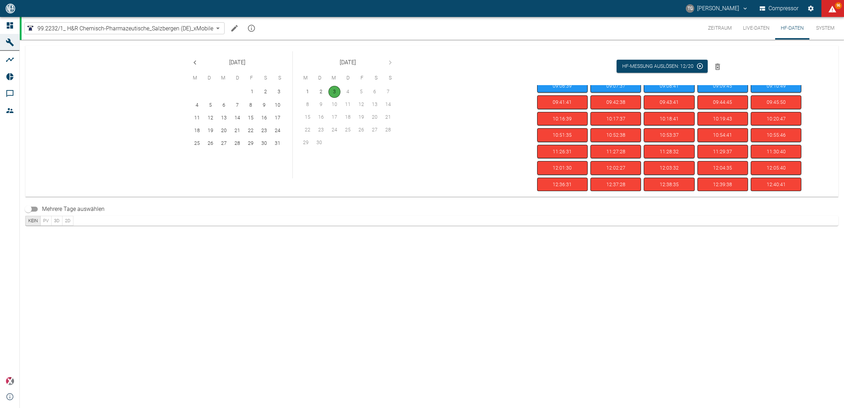
click at [763, 25] on button "Live-Daten" at bounding box center [756, 28] width 38 height 23
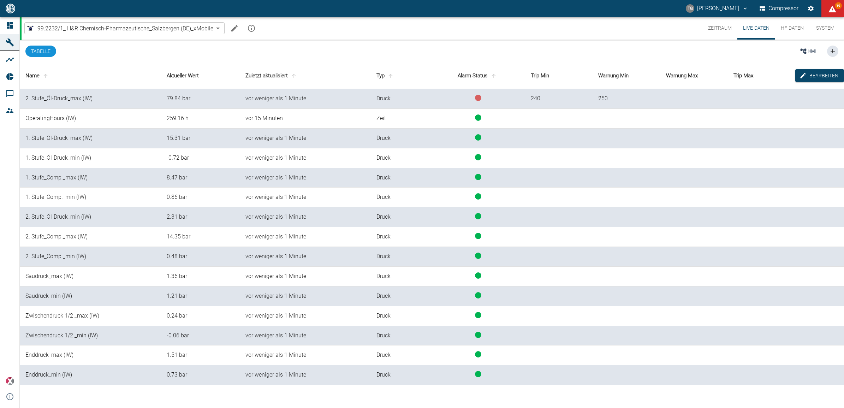
click at [715, 26] on button "Zeitraum" at bounding box center [719, 28] width 35 height 23
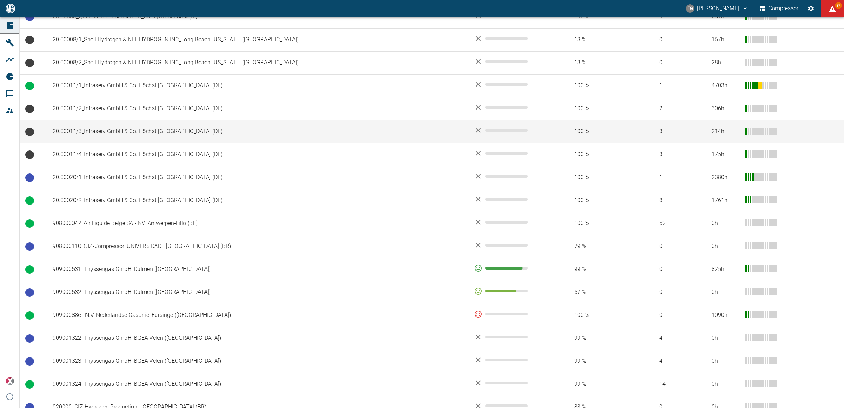
scroll to position [309, 0]
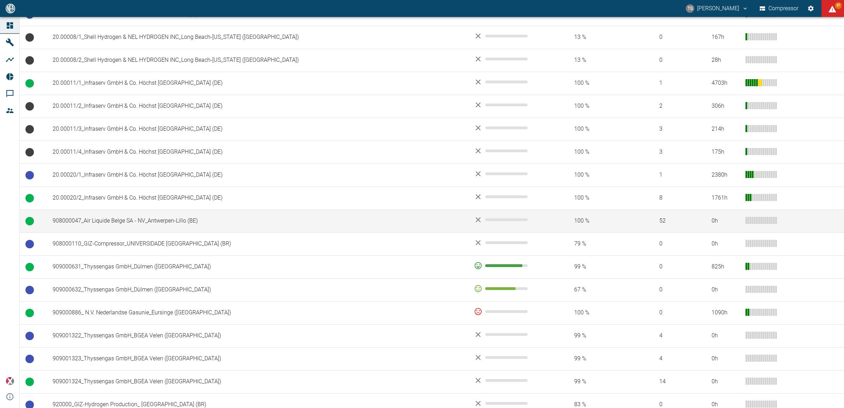
click at [141, 223] on td "908000047_Air Liquide Belge SA - NV_Antwerpen-Lillo (BE)" at bounding box center [257, 220] width 421 height 23
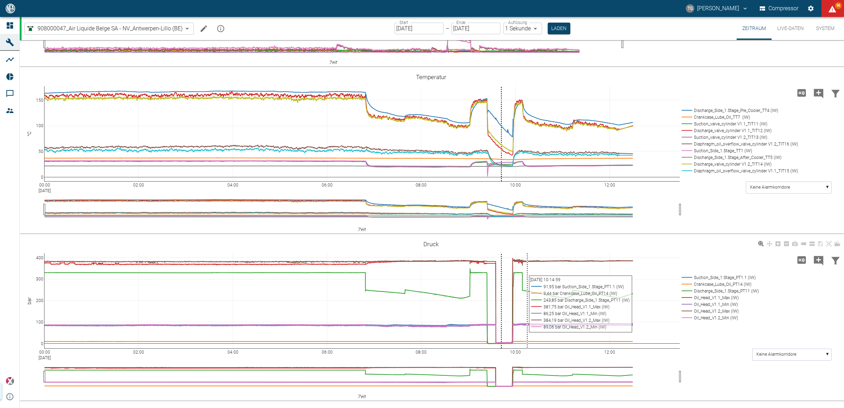
scroll to position [564, 0]
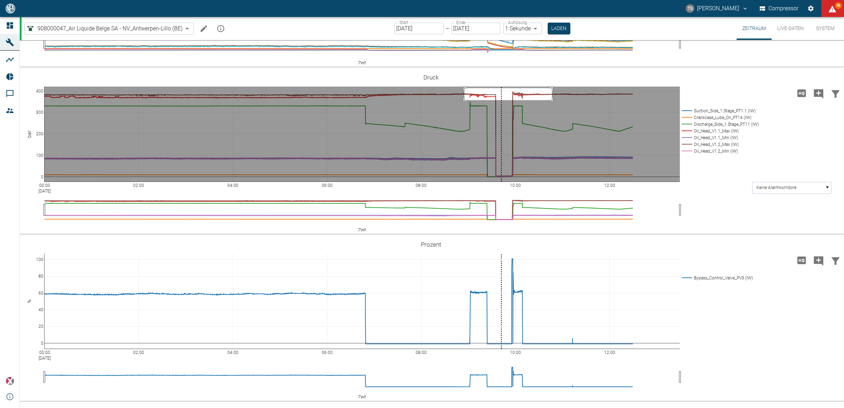
drag, startPoint x: 464, startPoint y: 163, endPoint x: 681, endPoint y: 281, distance: 246.7
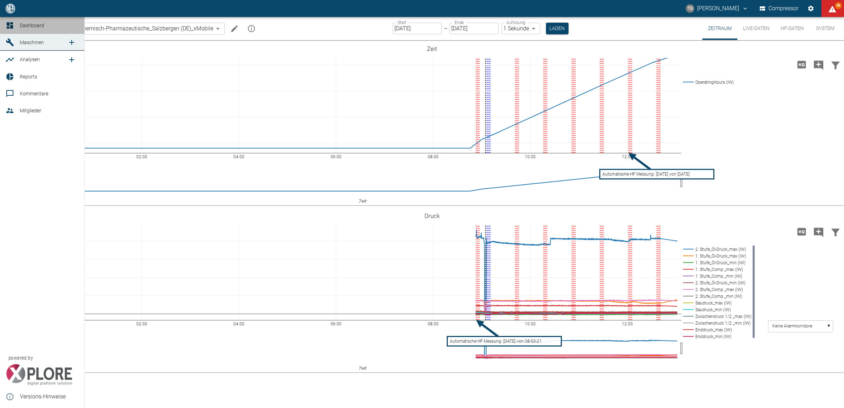
click at [12, 25] on icon at bounding box center [10, 25] width 8 height 8
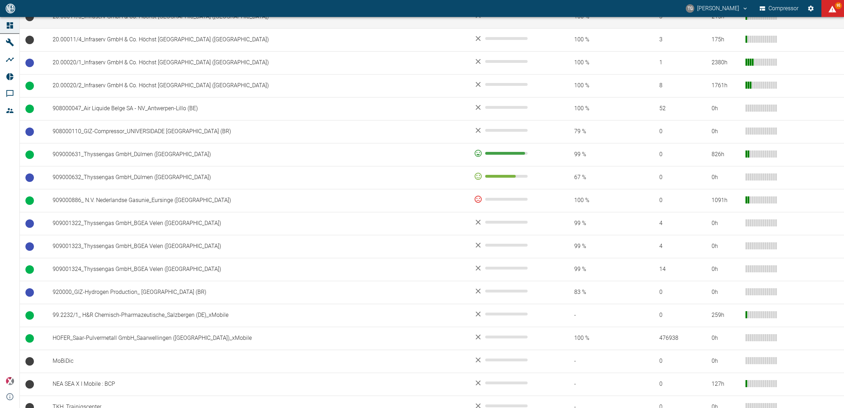
scroll to position [434, 0]
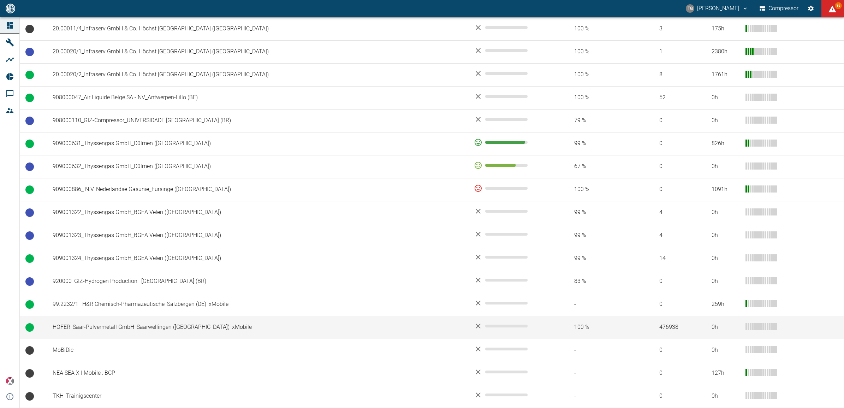
click at [92, 325] on td "HOFER_Saar-Pulvermetall GmbH_Saarwellingen (DE)_xMobile" at bounding box center [257, 327] width 421 height 23
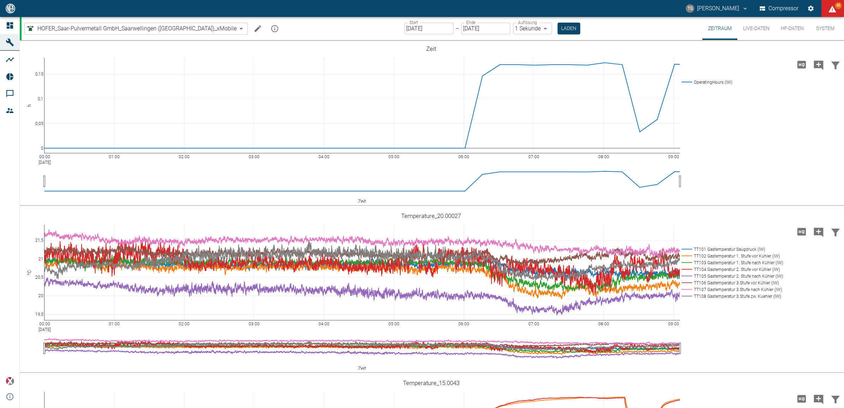
click at [755, 29] on button "Live-Daten" at bounding box center [756, 28] width 38 height 23
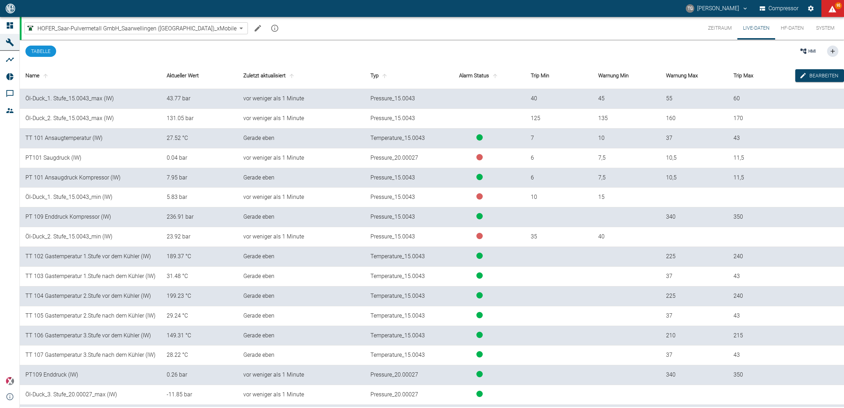
click at [569, 55] on div "HMI" at bounding box center [499, 51] width 677 height 23
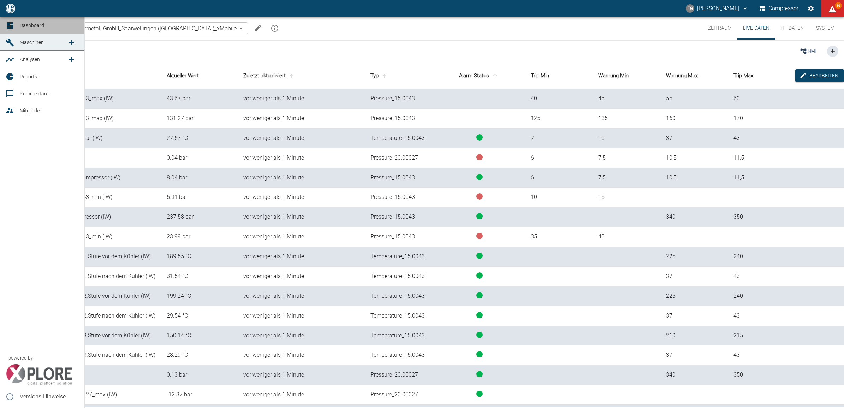
click at [10, 25] on icon at bounding box center [10, 25] width 8 height 8
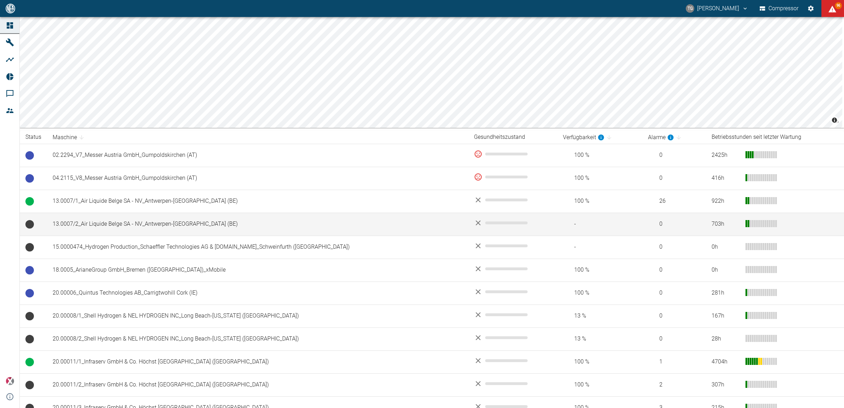
scroll to position [44, 0]
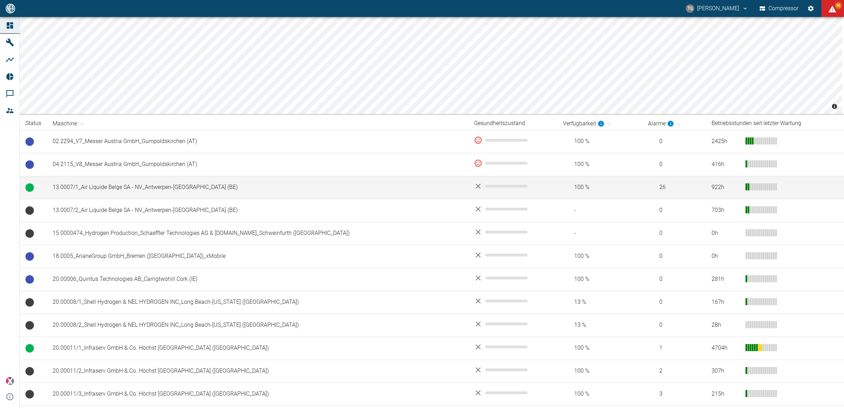
click at [191, 188] on td "13.0007/1_Air Liquide Belge SA - NV_Antwerpen-Lillo (BE)" at bounding box center [257, 187] width 421 height 23
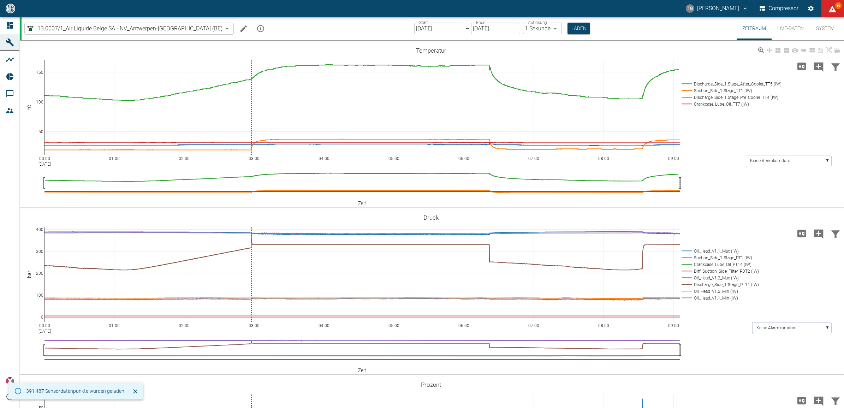
scroll to position [177, 0]
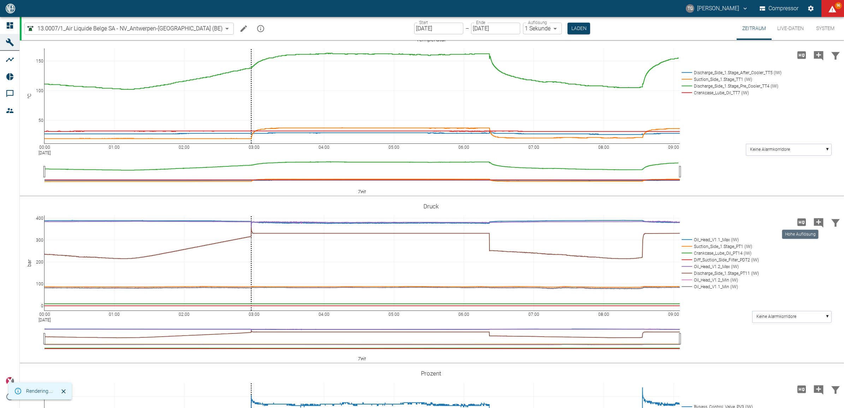
click at [796, 223] on icon "Hohe Auflösung" at bounding box center [801, 221] width 11 height 11
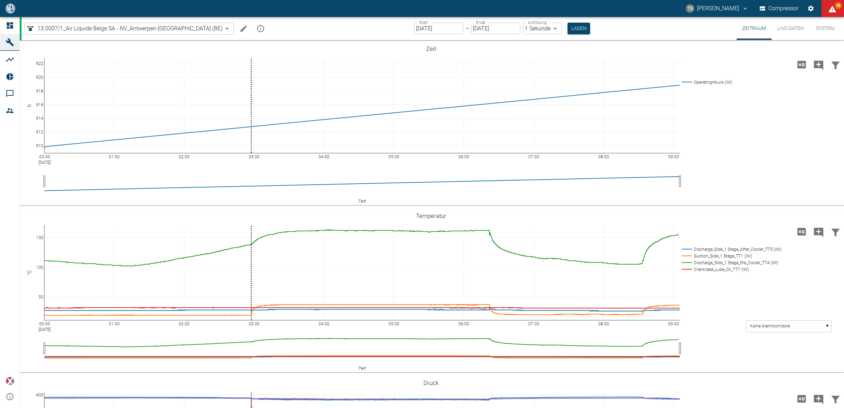
scroll to position [177, 0]
